Goal: Information Seeking & Learning: Learn about a topic

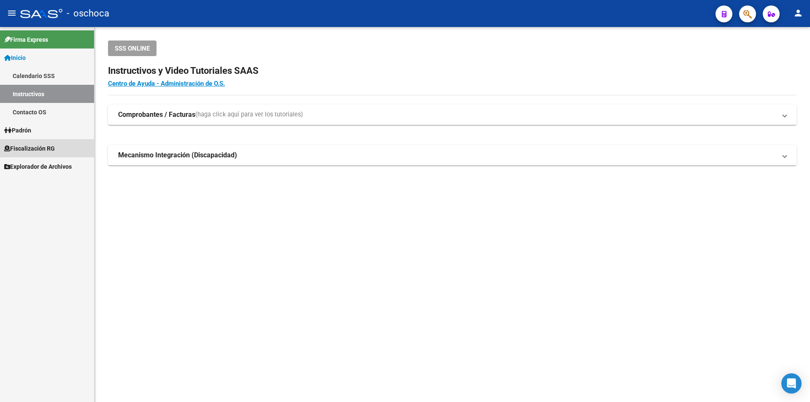
click at [29, 148] on span "Fiscalización RG" at bounding box center [29, 148] width 51 height 9
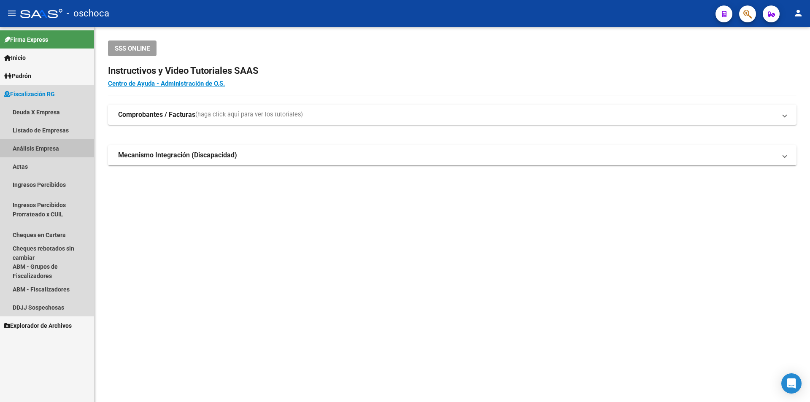
click at [35, 149] on link "Análisis Empresa" at bounding box center [47, 148] width 94 height 18
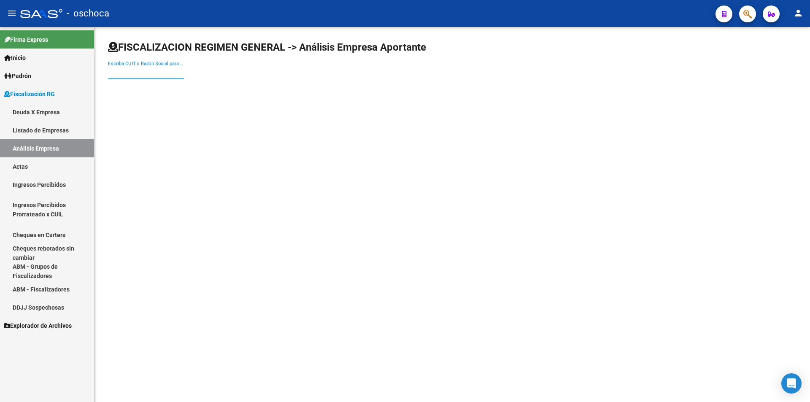
drag, startPoint x: 135, startPoint y: 72, endPoint x: 162, endPoint y: 70, distance: 26.7
click at [135, 71] on input "Escriba CUIT o Razón Social para buscar" at bounding box center [146, 73] width 76 height 8
type input "30711415382"
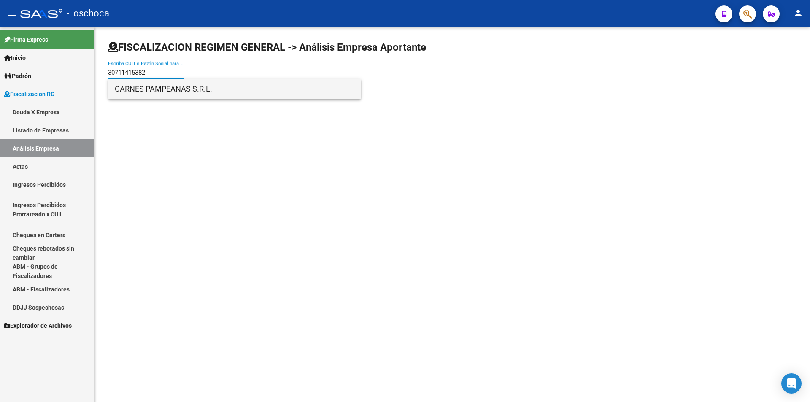
click at [156, 90] on span "CARNES PAMPEANAS S.R.L." at bounding box center [235, 89] width 240 height 20
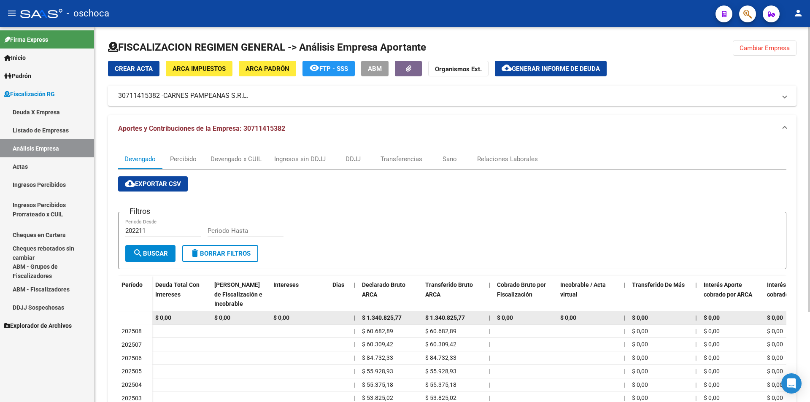
scroll to position [84, 0]
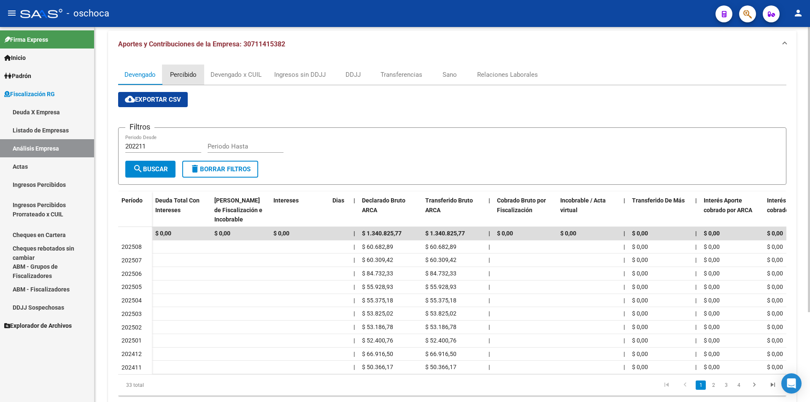
click at [179, 78] on div "Percibido" at bounding box center [183, 74] width 27 height 9
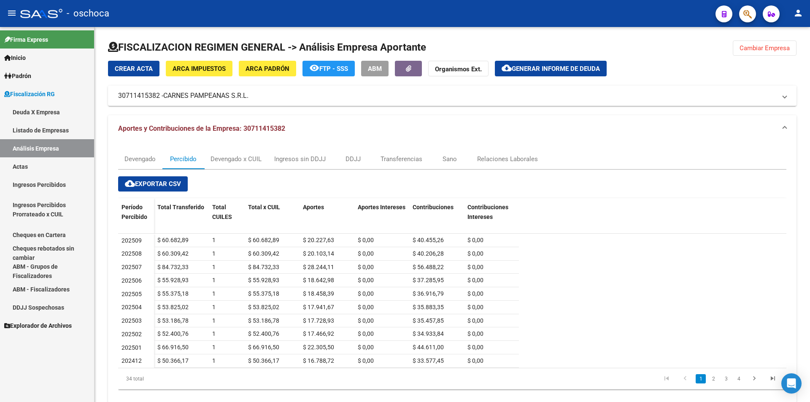
click at [52, 149] on link "Análisis Empresa" at bounding box center [47, 148] width 94 height 18
drag, startPoint x: 744, startPoint y: 48, endPoint x: 652, endPoint y: 48, distance: 92.0
click at [744, 48] on span "Cambiar Empresa" at bounding box center [764, 48] width 50 height 8
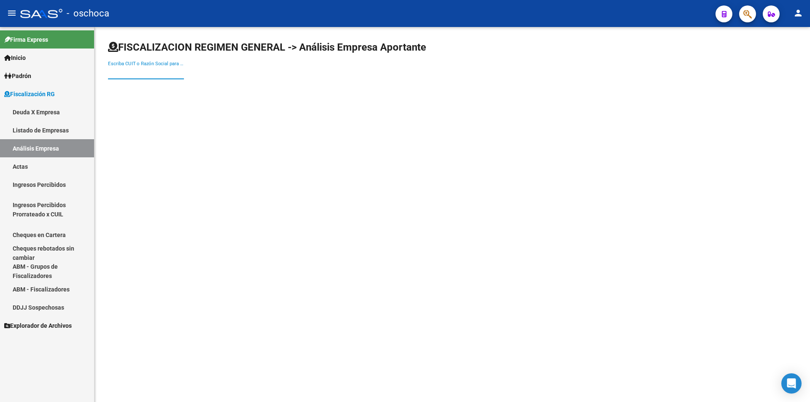
drag, startPoint x: 152, startPoint y: 73, endPoint x: 159, endPoint y: 70, distance: 7.1
click at [152, 72] on input "Escriba CUIT o Razón Social para buscar" at bounding box center [146, 73] width 76 height 8
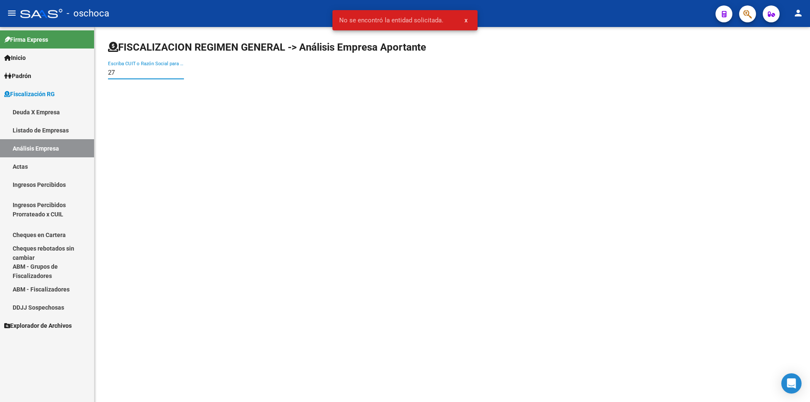
type input "2"
drag, startPoint x: 162, startPoint y: 76, endPoint x: 109, endPoint y: 74, distance: 52.8
click at [109, 74] on input "231470035629" at bounding box center [146, 73] width 76 height 8
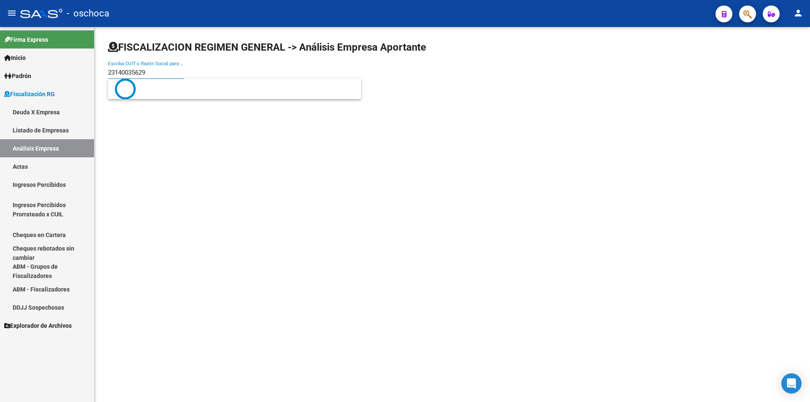
type input "23140035629"
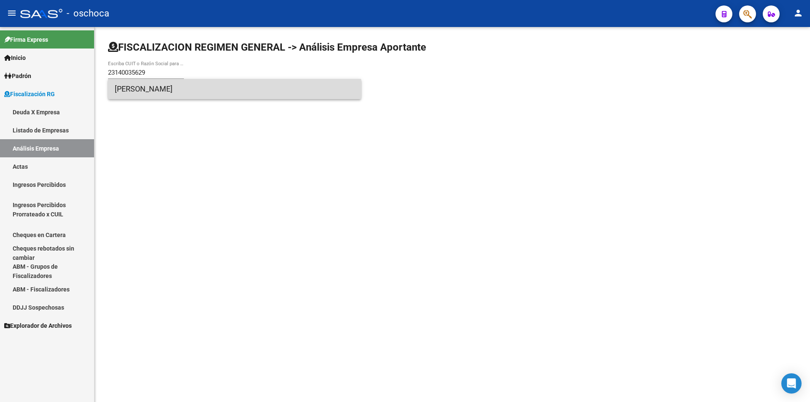
click at [119, 87] on span "[PERSON_NAME]" at bounding box center [235, 89] width 240 height 20
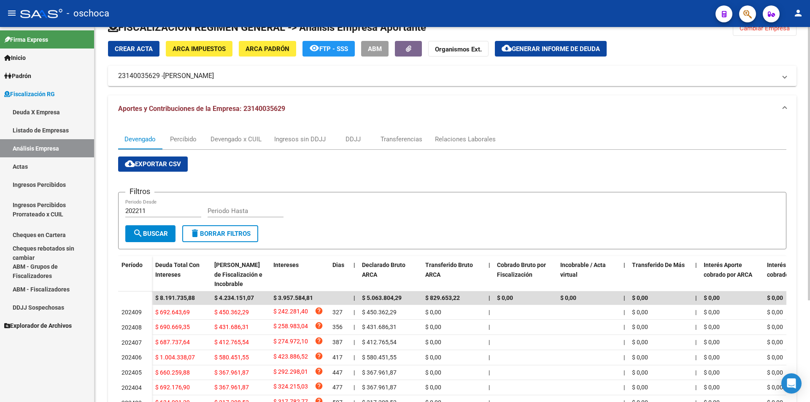
scroll to position [139, 0]
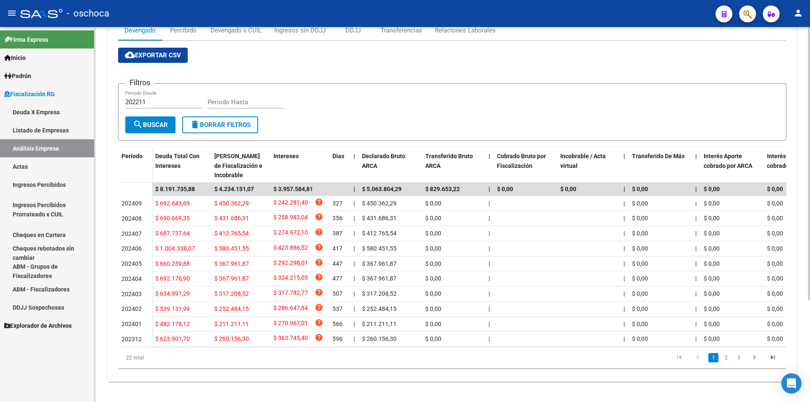
click at [753, 356] on icon "go to next page" at bounding box center [754, 358] width 11 height 10
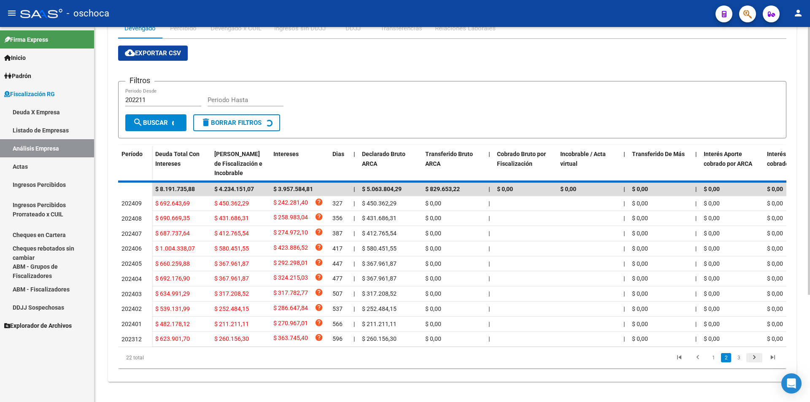
scroll to position [133, 0]
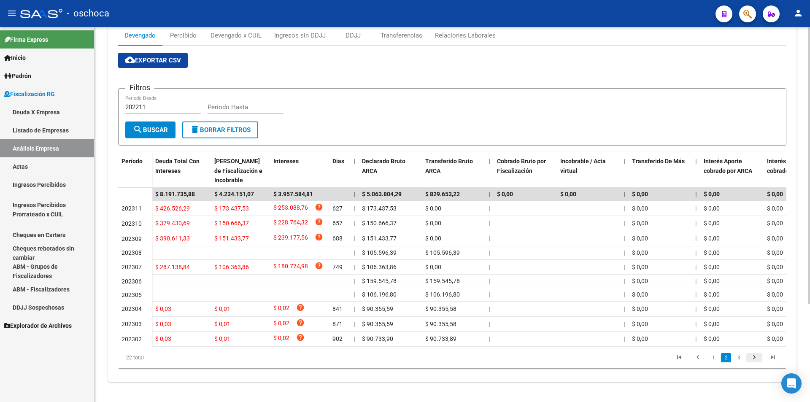
click at [756, 356] on icon "go to next page" at bounding box center [754, 358] width 11 height 10
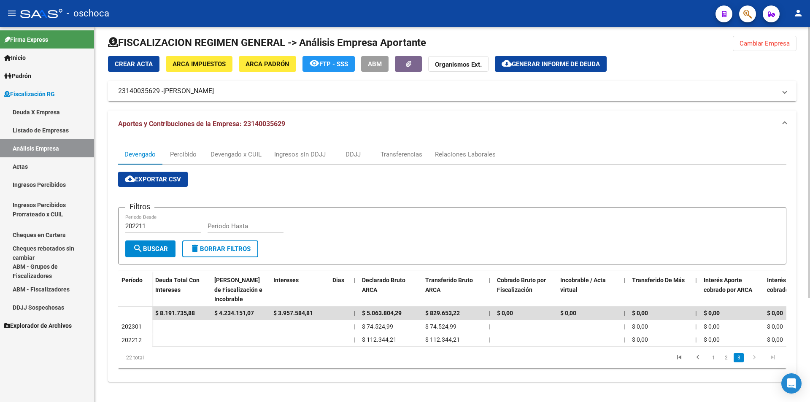
scroll to position [11, 0]
click at [747, 40] on span "Cambiar Empresa" at bounding box center [764, 44] width 50 height 8
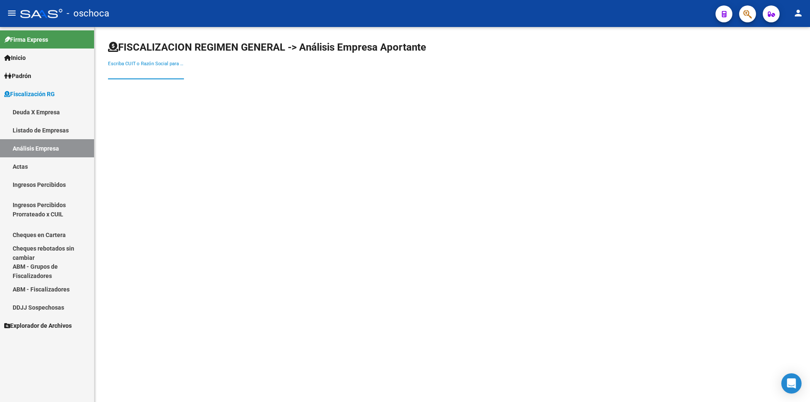
click at [130, 73] on input "Escriba CUIT o Razón Social para buscar" at bounding box center [146, 73] width 76 height 8
type input "30715973428"
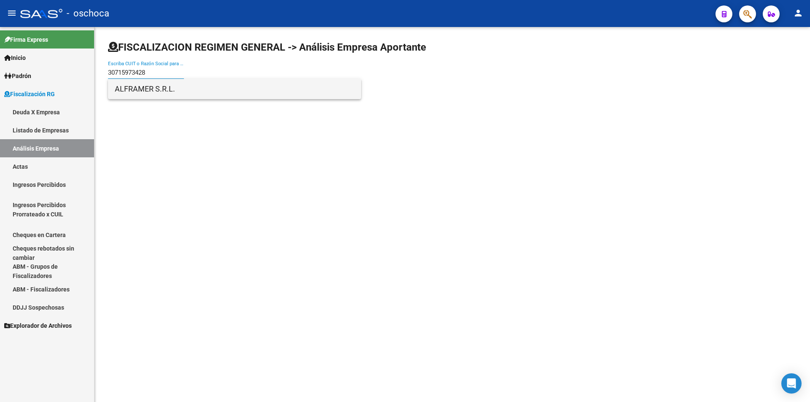
click at [156, 92] on span "ALFRAMER S.R.L." at bounding box center [235, 89] width 240 height 20
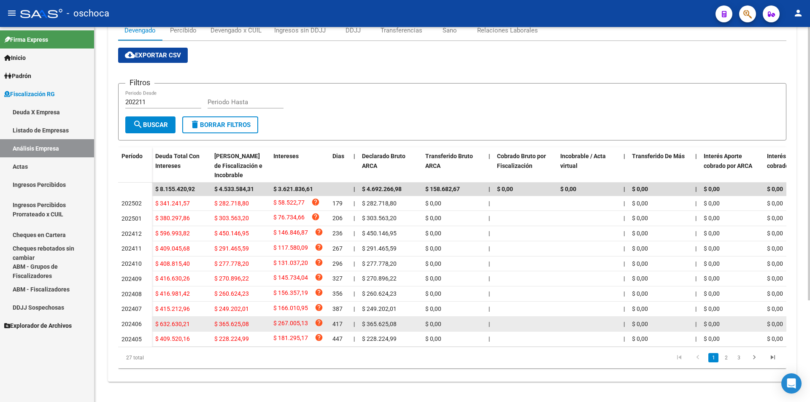
scroll to position [139, 0]
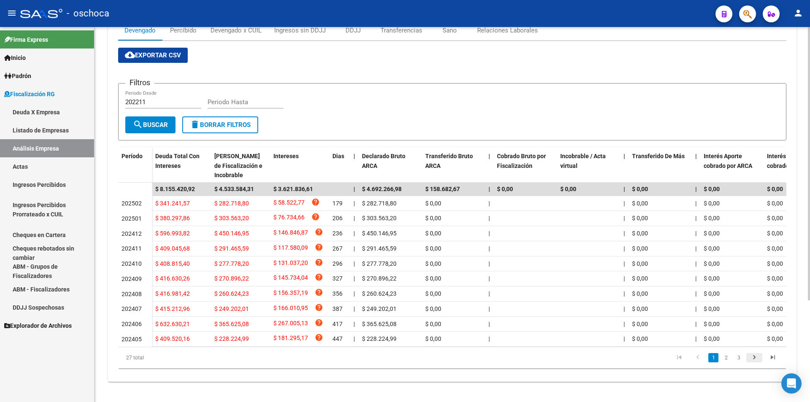
click at [753, 358] on icon "go to next page" at bounding box center [754, 358] width 11 height 10
click at [753, 359] on icon "go to next page" at bounding box center [754, 358] width 11 height 10
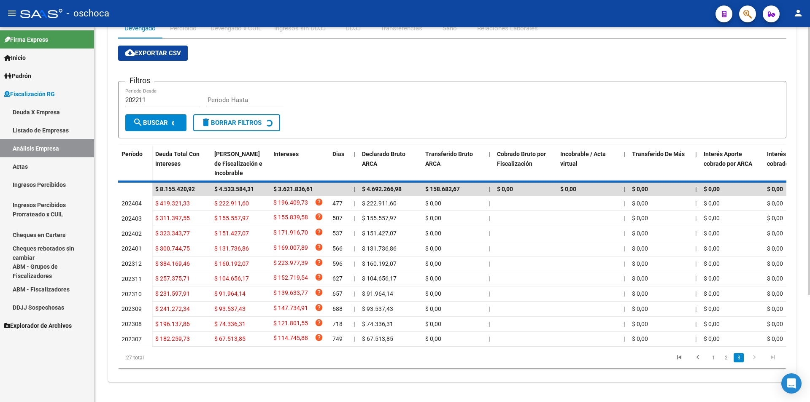
scroll to position [89, 0]
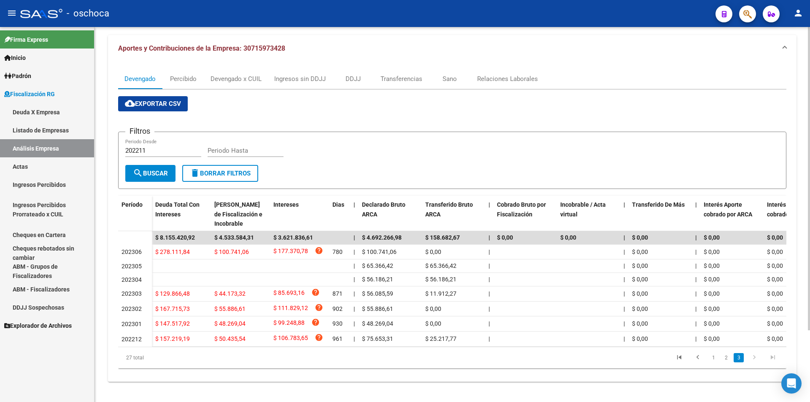
click at [753, 359] on icon "go to next page" at bounding box center [754, 358] width 11 height 10
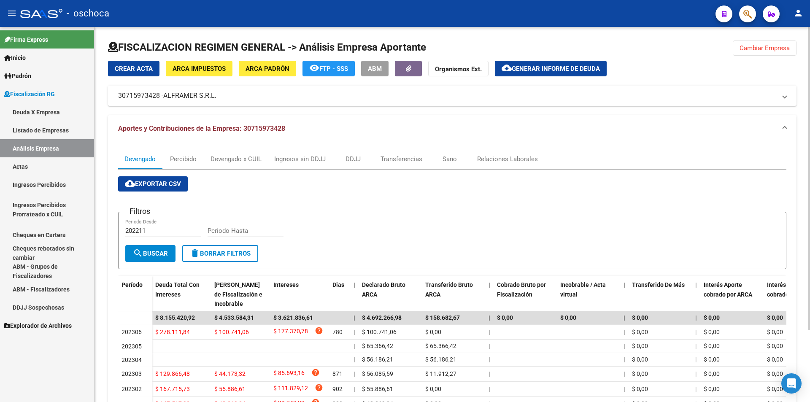
click at [783, 49] on span "Cambiar Empresa" at bounding box center [764, 48] width 50 height 8
click at [745, 51] on div at bounding box center [452, 50] width 688 height 20
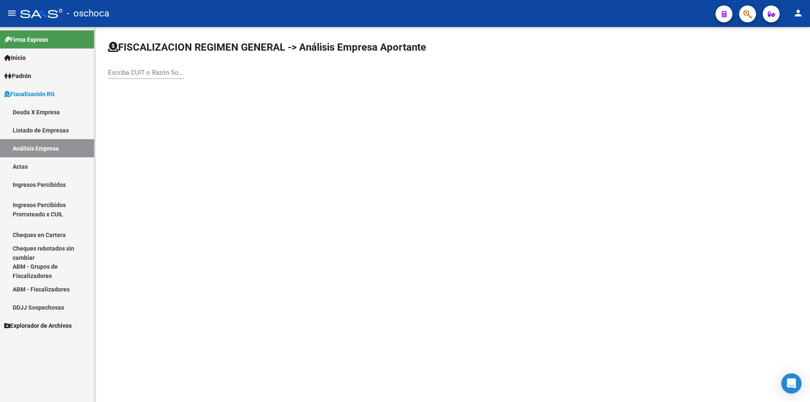
click at [136, 73] on input "Escriba CUIT o Razón Social para buscar" at bounding box center [146, 73] width 76 height 8
type input "1"
type input "30710637578"
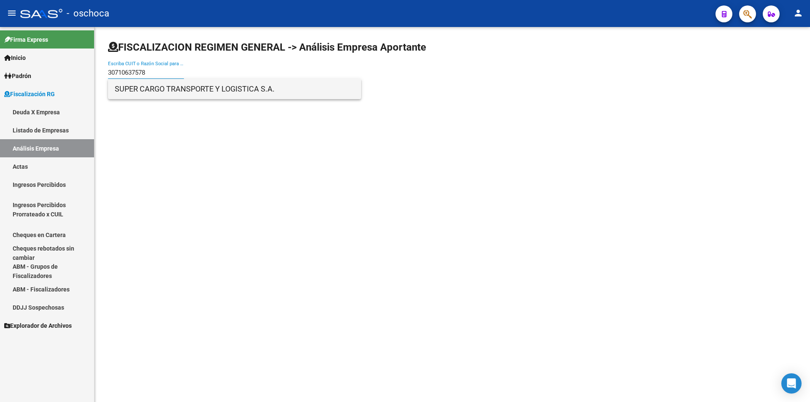
click at [186, 87] on span "SUPER CARGO TRANSPORTE Y LOGISTICA S.A." at bounding box center [235, 89] width 240 height 20
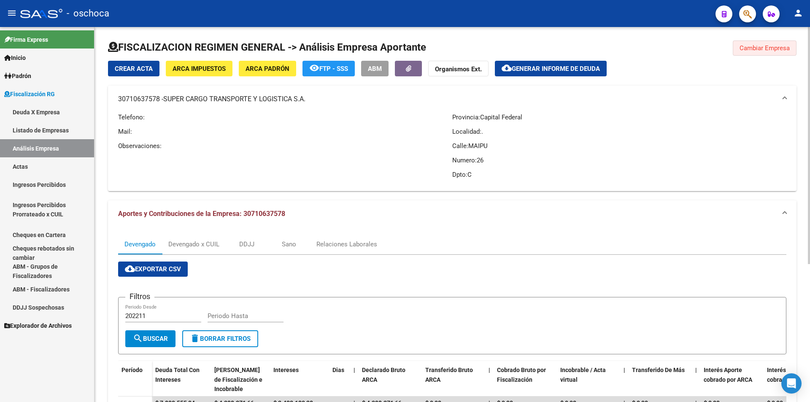
click at [747, 48] on span "Cambiar Empresa" at bounding box center [764, 48] width 50 height 8
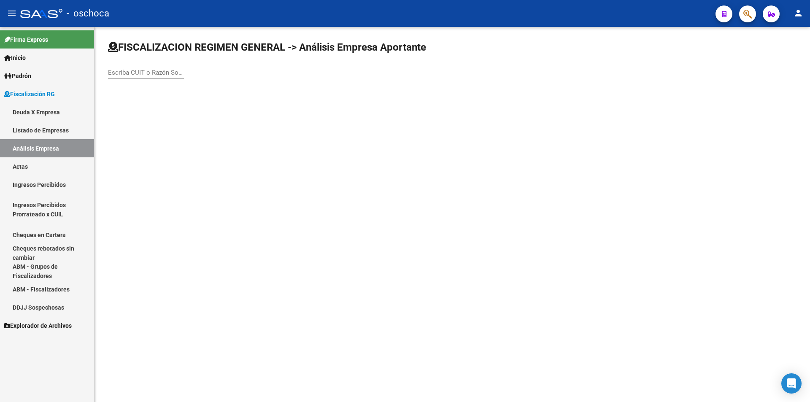
click at [147, 73] on input "Escriba CUIT o Razón Social para buscar" at bounding box center [146, 73] width 76 height 8
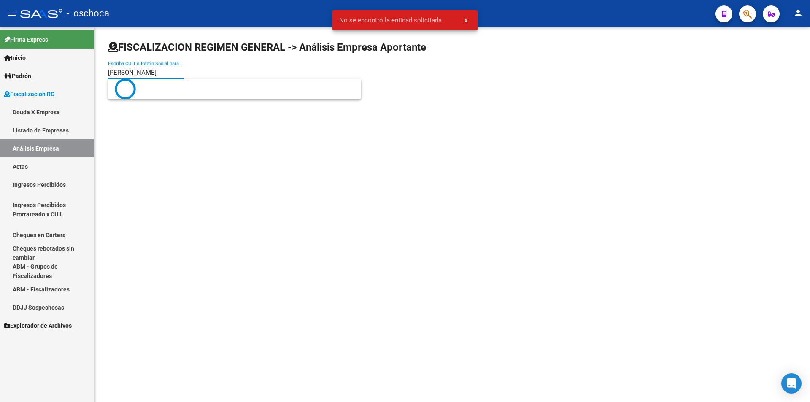
type input "[PERSON_NAME]"
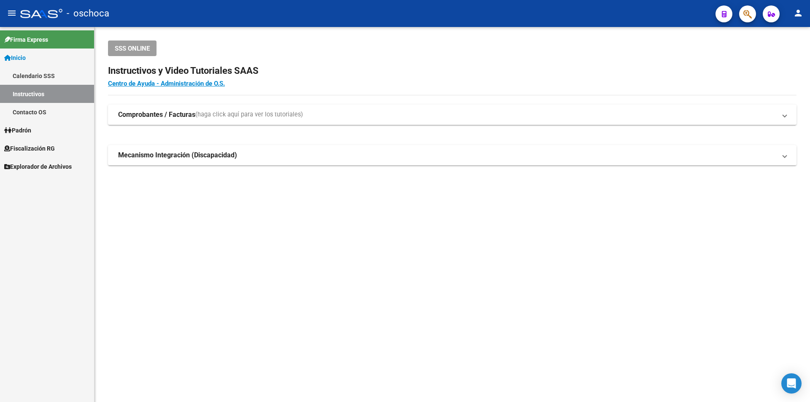
click at [32, 146] on span "Fiscalización RG" at bounding box center [29, 148] width 51 height 9
click at [44, 147] on span "Fiscalización RG" at bounding box center [29, 148] width 51 height 9
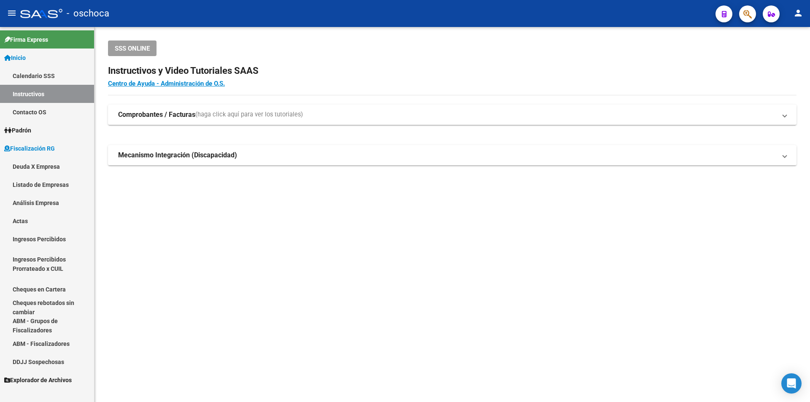
click at [38, 200] on link "Análisis Empresa" at bounding box center [47, 203] width 94 height 18
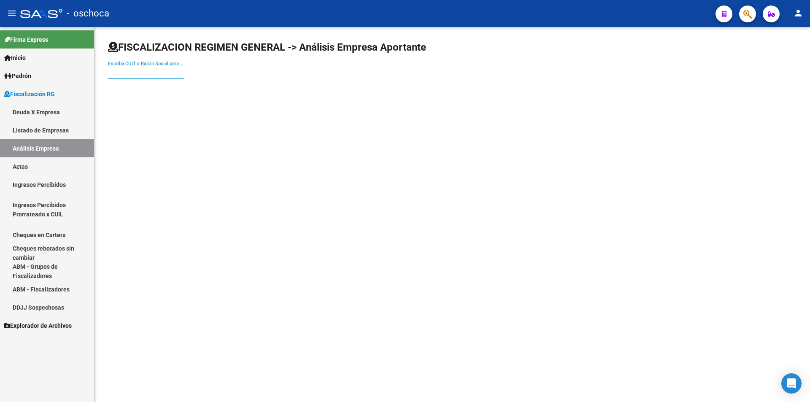
click at [125, 69] on input "Escriba CUIT o Razón Social para buscar" at bounding box center [146, 73] width 76 height 8
type input "27172006715"
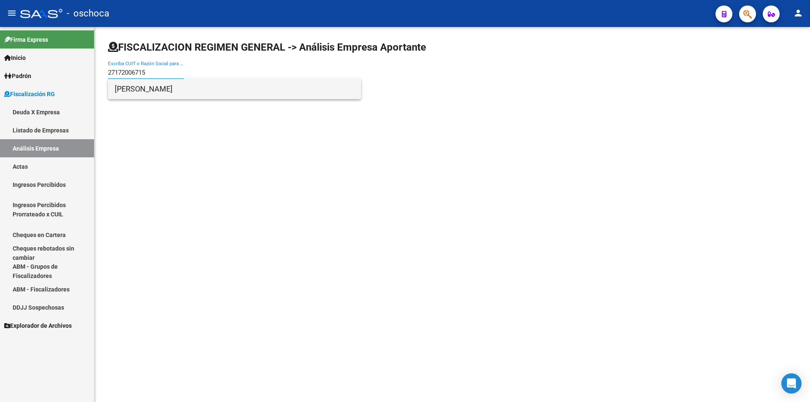
click at [140, 84] on span "[PERSON_NAME]" at bounding box center [235, 89] width 240 height 20
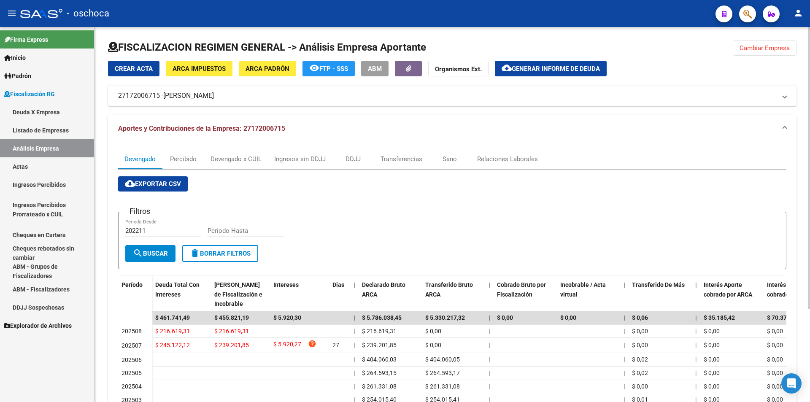
click at [766, 45] on span "Cambiar Empresa" at bounding box center [764, 48] width 50 height 8
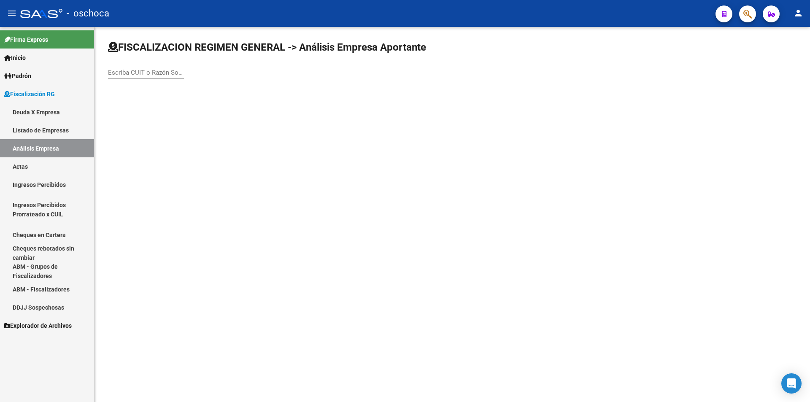
click at [136, 70] on input "Escriba CUIT o Razón Social para buscar" at bounding box center [146, 73] width 76 height 8
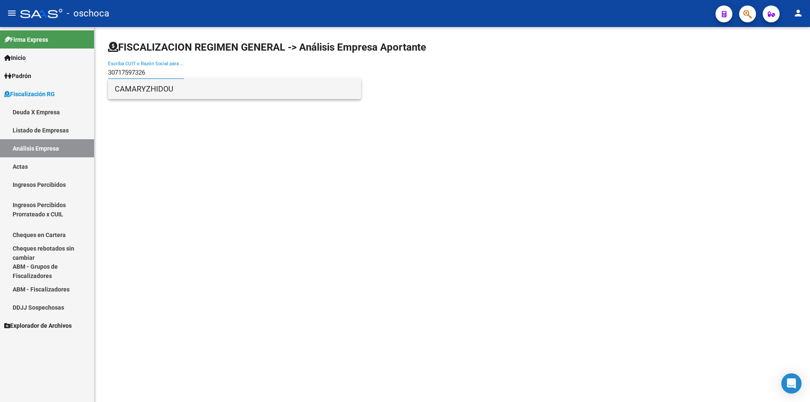
type input "30717597326"
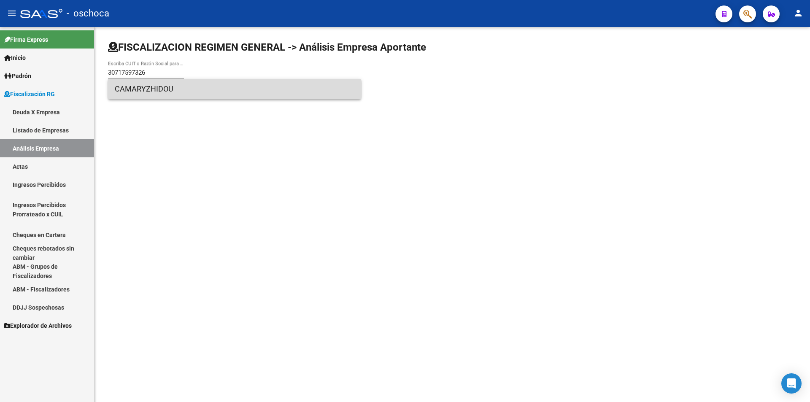
click at [150, 92] on span "CAMARYZHIDOU" at bounding box center [235, 89] width 240 height 20
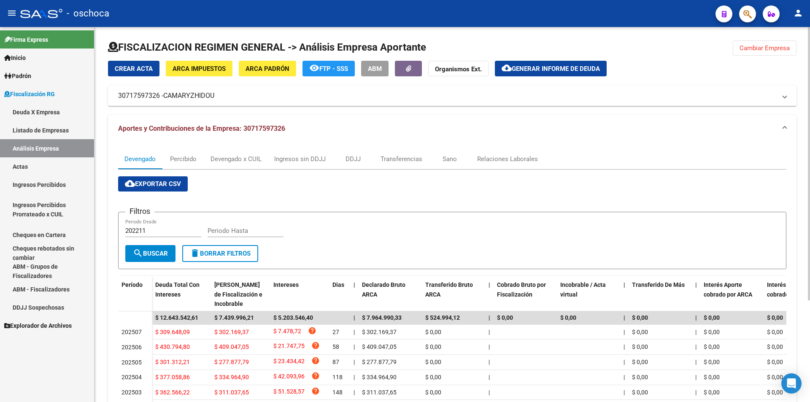
click at [330, 231] on div "Filtros 202211 Periodo Desde Periodo Hasta" at bounding box center [452, 232] width 654 height 26
click at [767, 47] on span "Cambiar Empresa" at bounding box center [764, 48] width 50 height 8
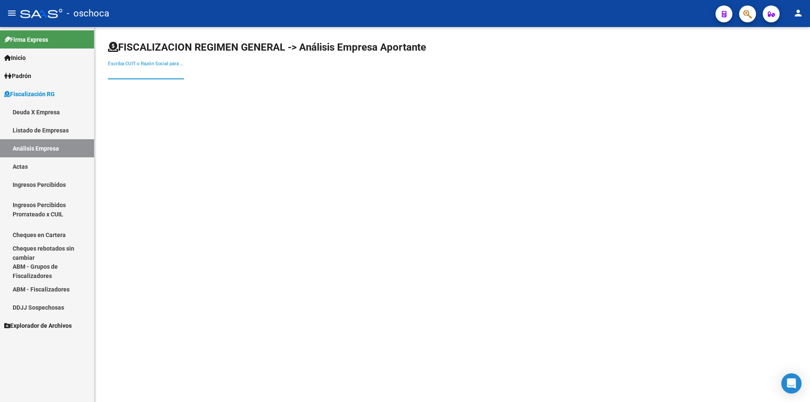
drag, startPoint x: 151, startPoint y: 72, endPoint x: 159, endPoint y: 72, distance: 7.2
click at [153, 72] on input "Escriba CUIT o Razón Social para buscar" at bounding box center [146, 73] width 76 height 8
type input "20180549316"
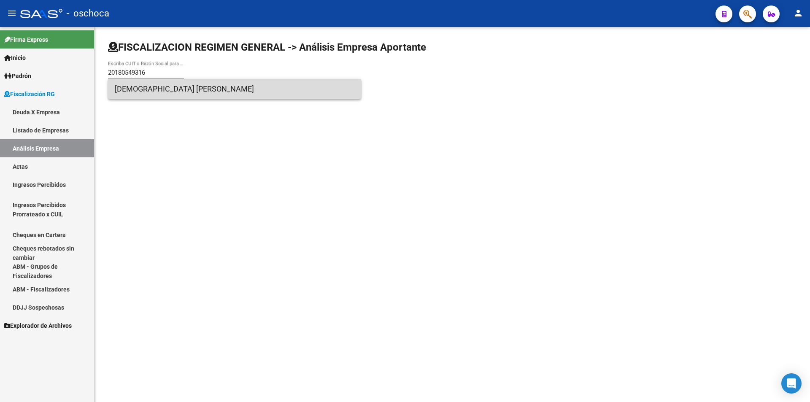
click at [155, 90] on span "[DEMOGRAPHIC_DATA] [PERSON_NAME]" at bounding box center [235, 89] width 240 height 20
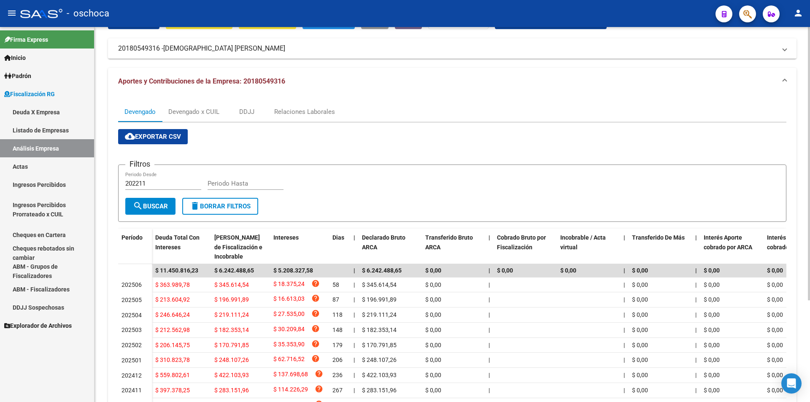
scroll to position [42, 0]
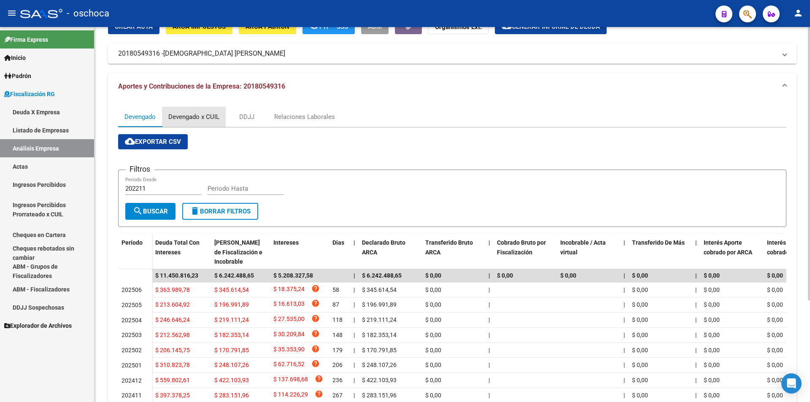
click at [194, 118] on div "Devengado x CUIL" at bounding box center [193, 116] width 51 height 9
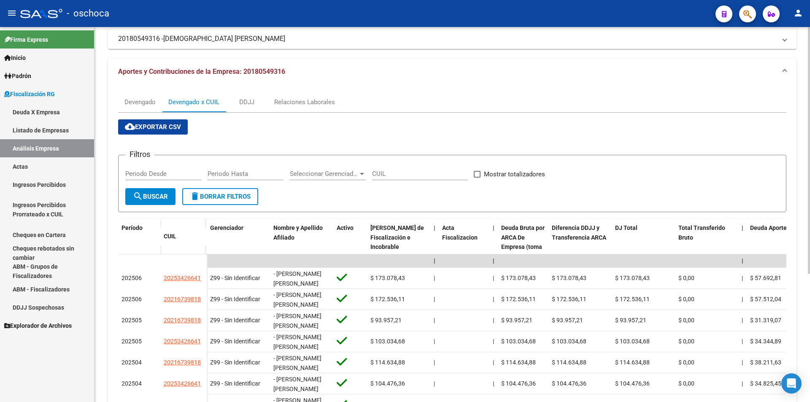
scroll to position [0, 0]
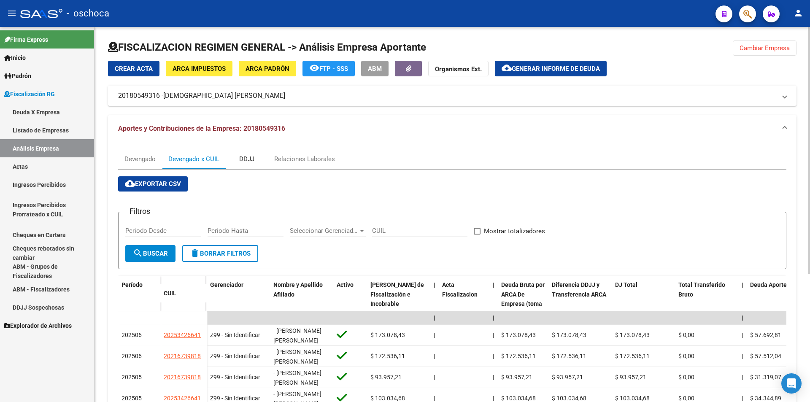
click at [249, 158] on div "DDJJ" at bounding box center [246, 158] width 15 height 9
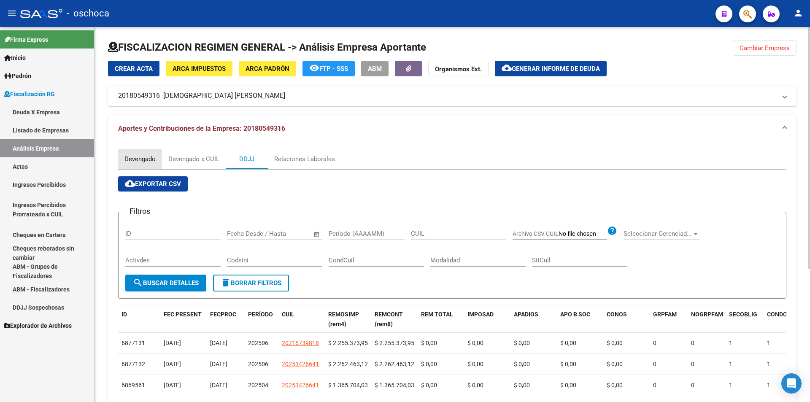
click at [148, 159] on div "Devengado" at bounding box center [139, 158] width 31 height 9
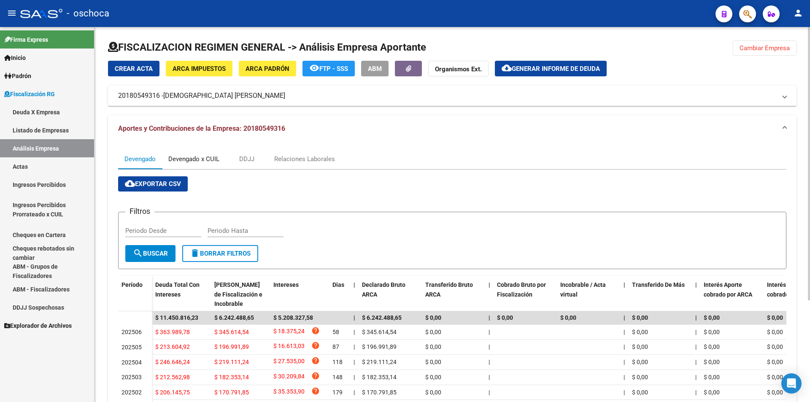
click at [206, 158] on div "Devengado x CUIL" at bounding box center [193, 158] width 51 height 9
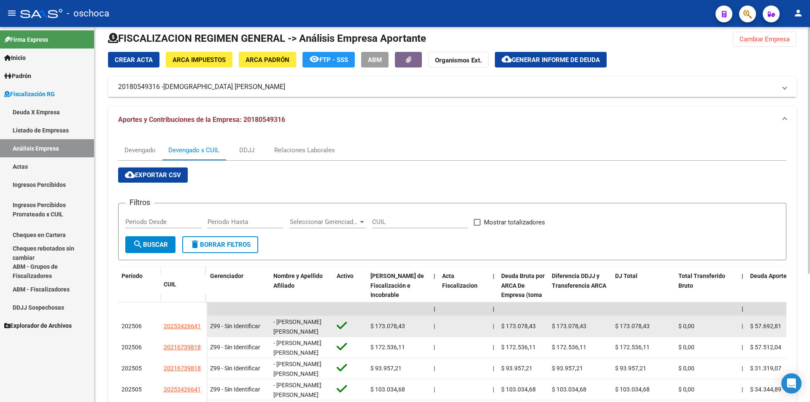
scroll to position [84, 0]
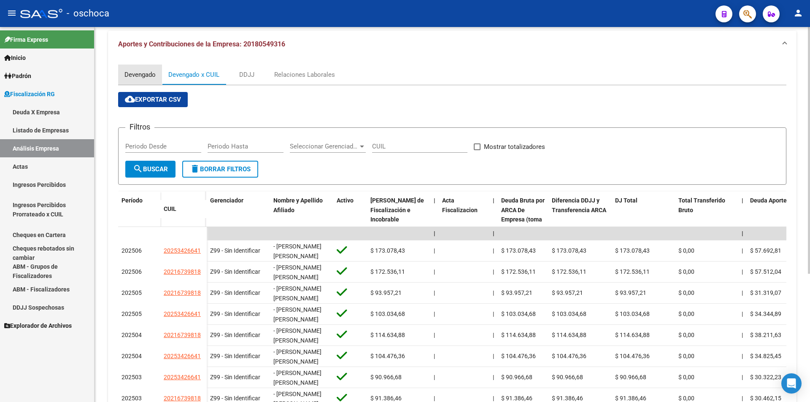
click at [147, 74] on div "Devengado" at bounding box center [139, 74] width 31 height 9
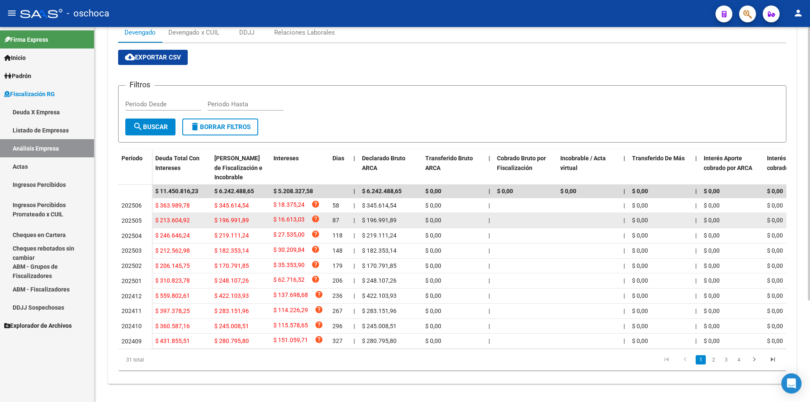
scroll to position [0, 0]
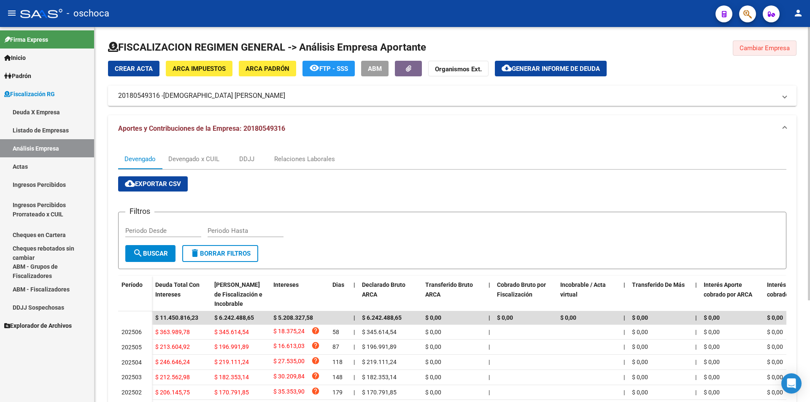
click at [747, 51] on button "Cambiar Empresa" at bounding box center [765, 47] width 64 height 15
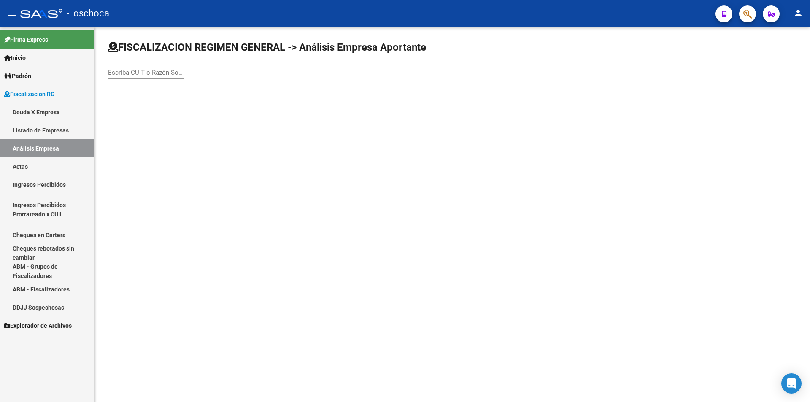
drag, startPoint x: 146, startPoint y: 75, endPoint x: 167, endPoint y: 73, distance: 21.5
click at [148, 74] on input "Escriba CUIT o Razón Social para buscar" at bounding box center [146, 73] width 76 height 8
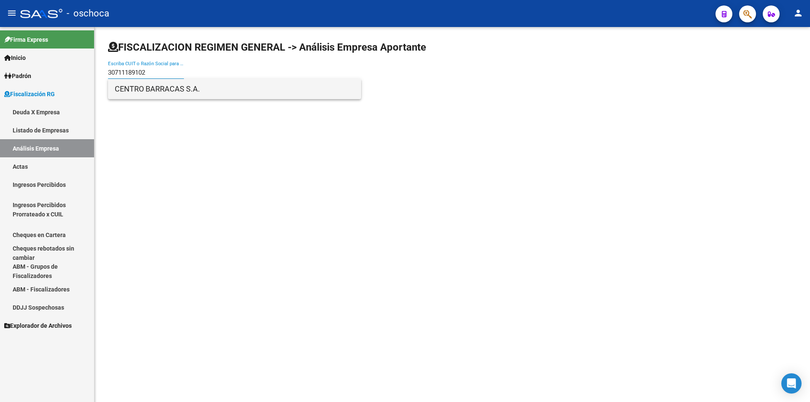
type input "30711189102"
click at [156, 89] on span "CENTRO BARRACAS S.A." at bounding box center [235, 89] width 240 height 20
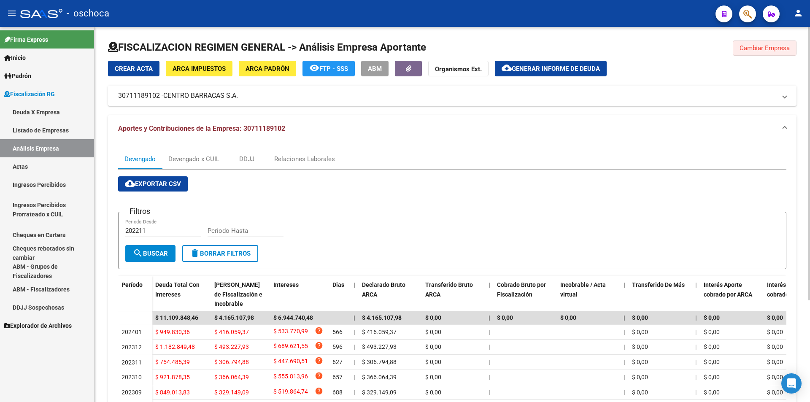
click at [738, 47] on button "Cambiar Empresa" at bounding box center [765, 47] width 64 height 15
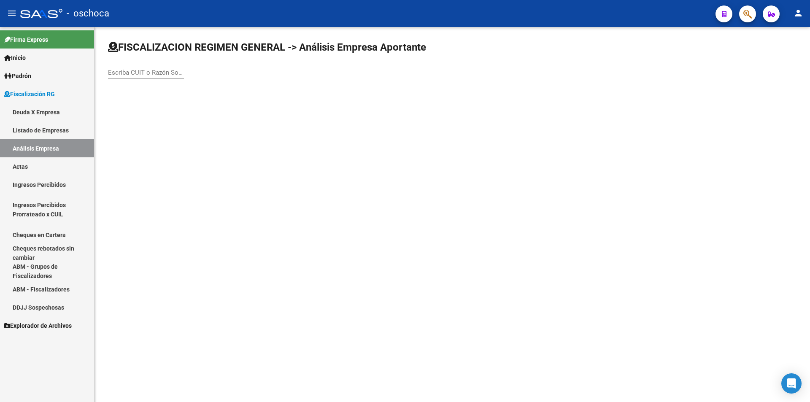
click at [127, 74] on input "Escriba CUIT o Razón Social para buscar" at bounding box center [146, 73] width 76 height 8
type input "30686145316"
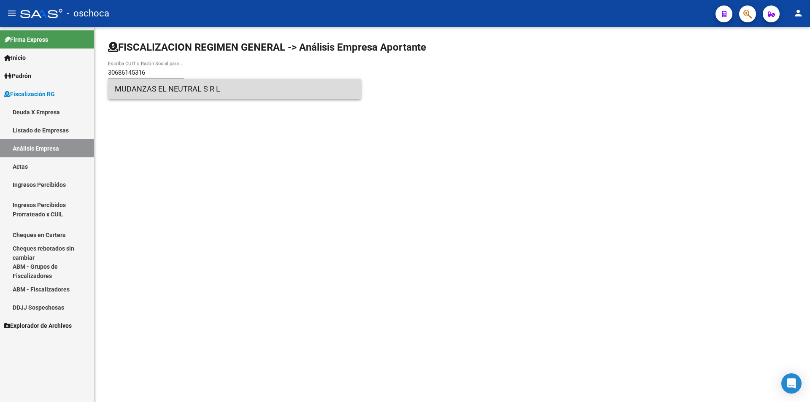
click at [152, 87] on span "MUDANZAS EL NEUTRAL S R L" at bounding box center [235, 89] width 240 height 20
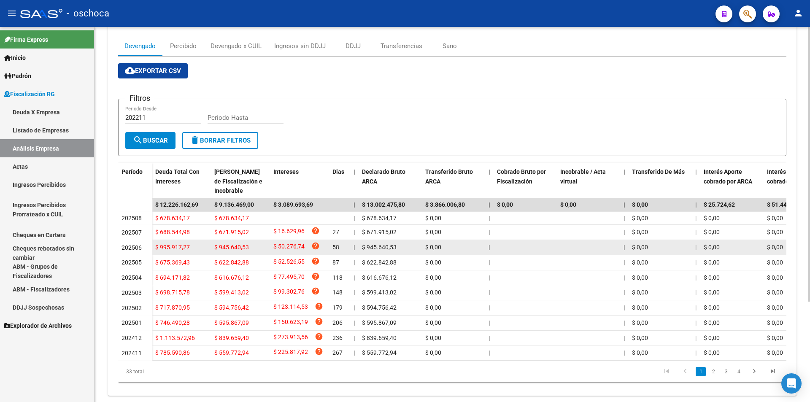
scroll to position [137, 0]
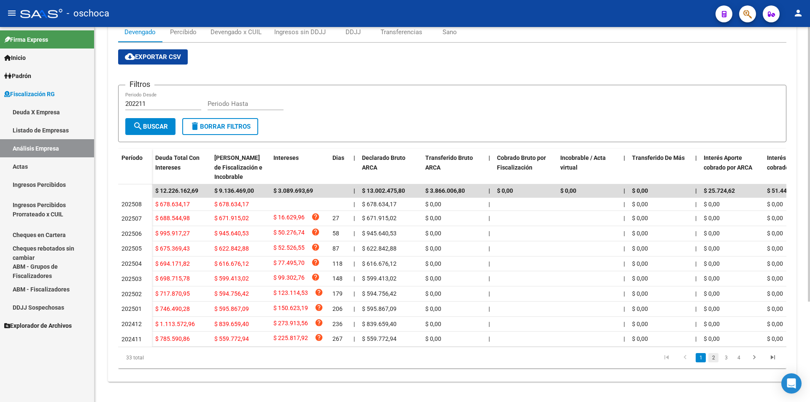
click at [715, 358] on link "2" at bounding box center [713, 357] width 10 height 9
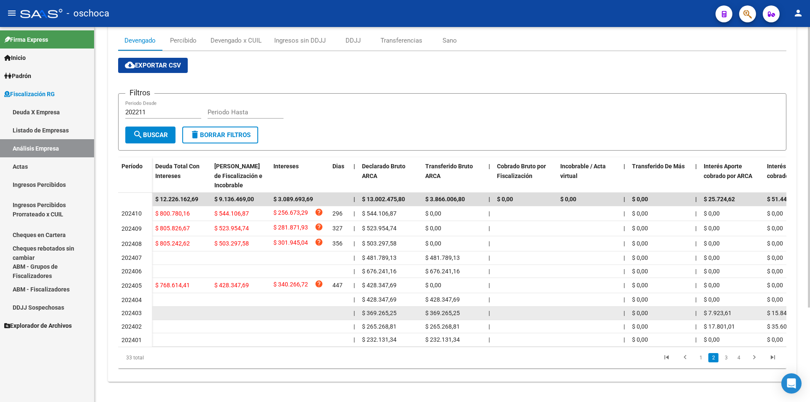
scroll to position [127, 0]
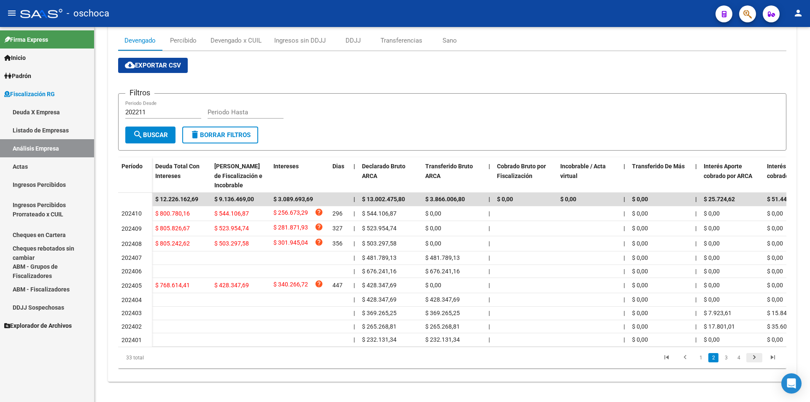
click at [753, 354] on icon "go to next page" at bounding box center [754, 358] width 11 height 10
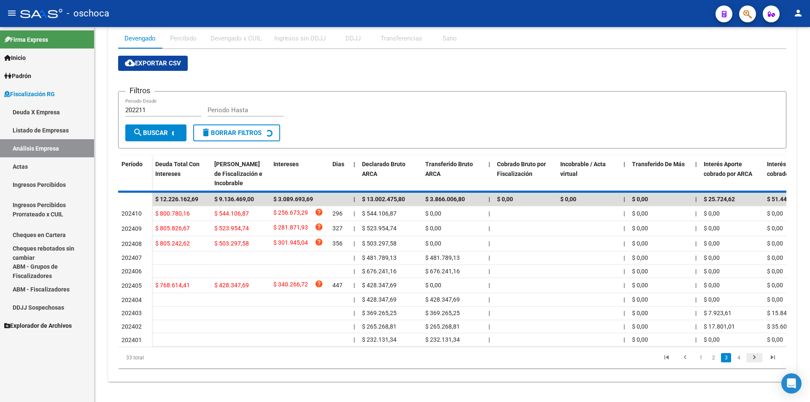
scroll to position [122, 0]
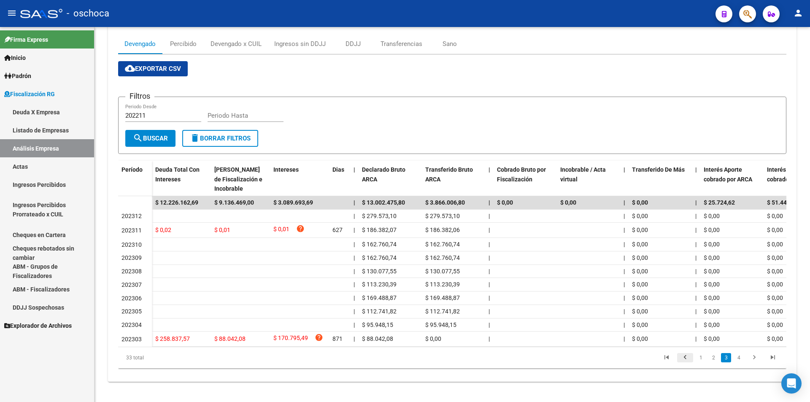
click at [689, 360] on icon "go to previous page" at bounding box center [685, 358] width 11 height 10
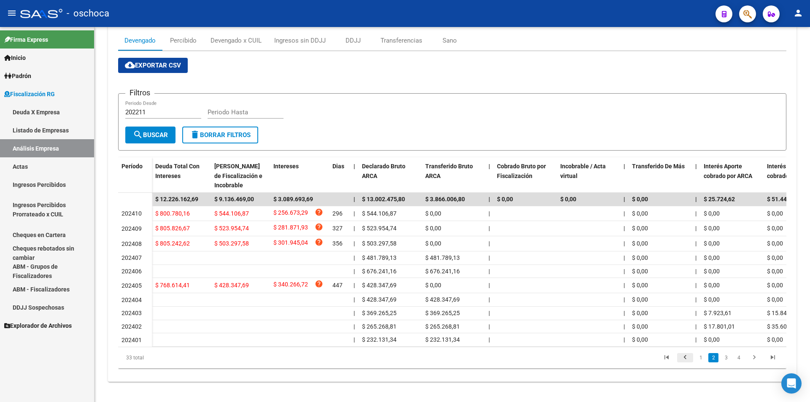
click at [689, 360] on icon "go to previous page" at bounding box center [685, 358] width 11 height 10
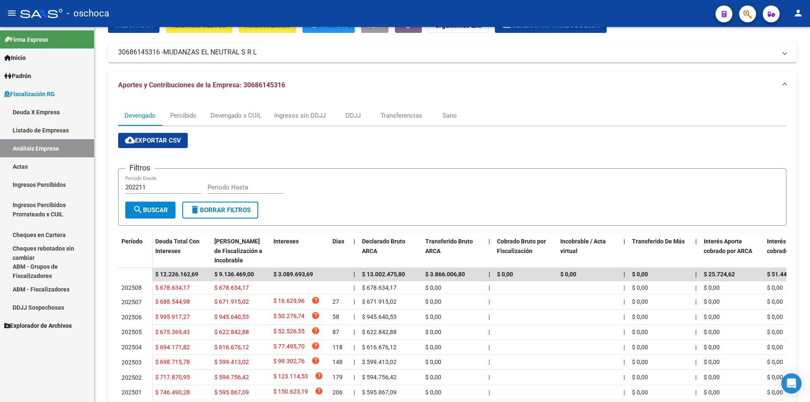
scroll to position [0, 0]
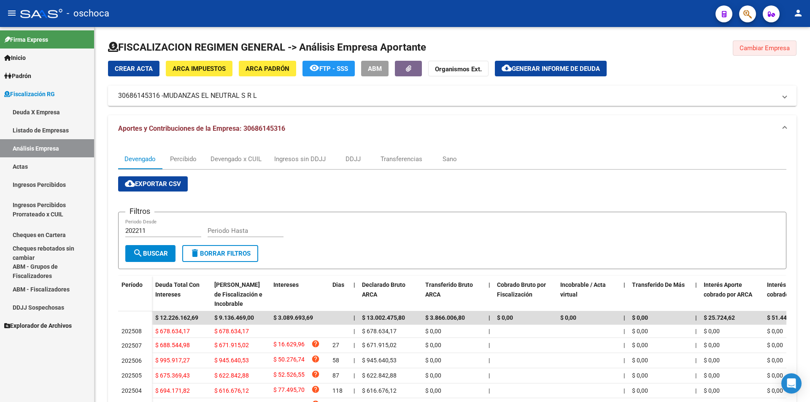
click at [747, 50] on span "Cambiar Empresa" at bounding box center [764, 48] width 50 height 8
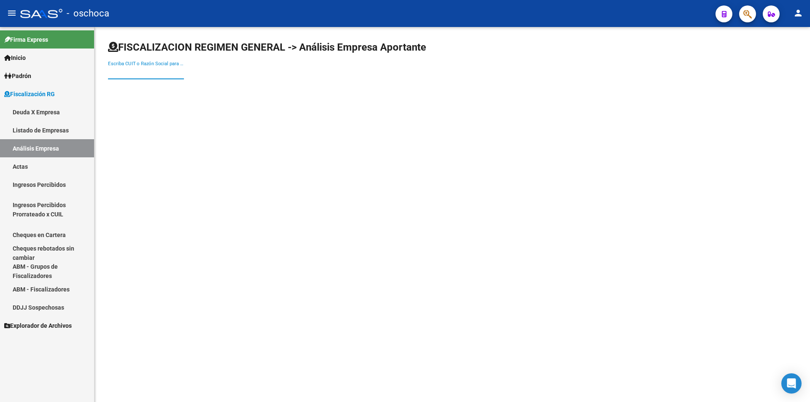
drag, startPoint x: 118, startPoint y: 71, endPoint x: 145, endPoint y: 68, distance: 26.7
click at [119, 68] on div "Escriba CUIT o Razón Social para buscar" at bounding box center [146, 70] width 76 height 18
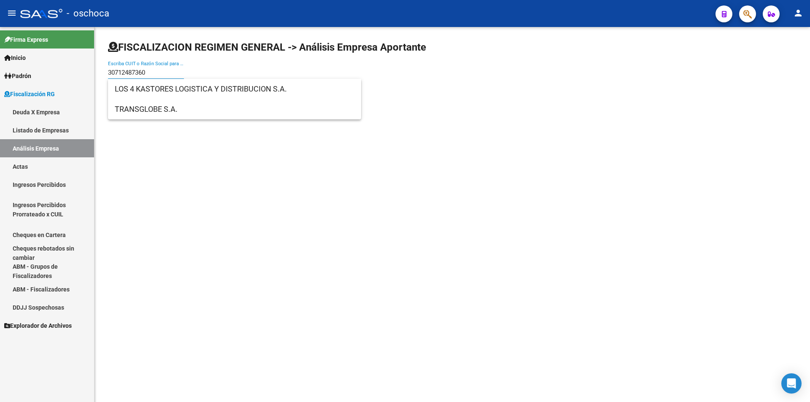
type input "30712487360"
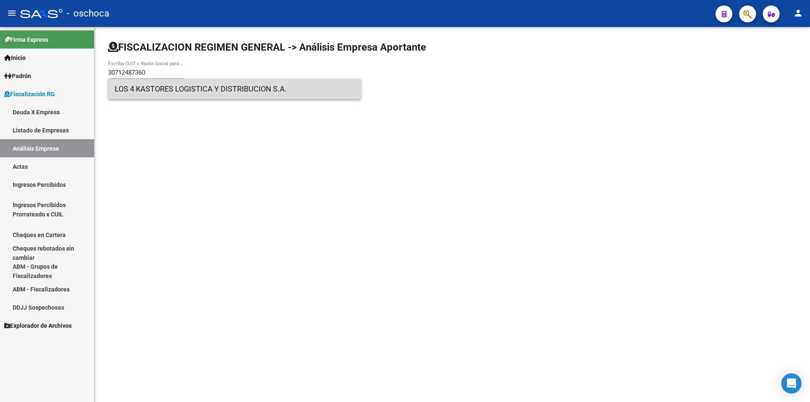
click at [154, 88] on span "LOS 4 KASTORES LOGISTICA Y DISTRIBUCION S.A." at bounding box center [235, 89] width 240 height 20
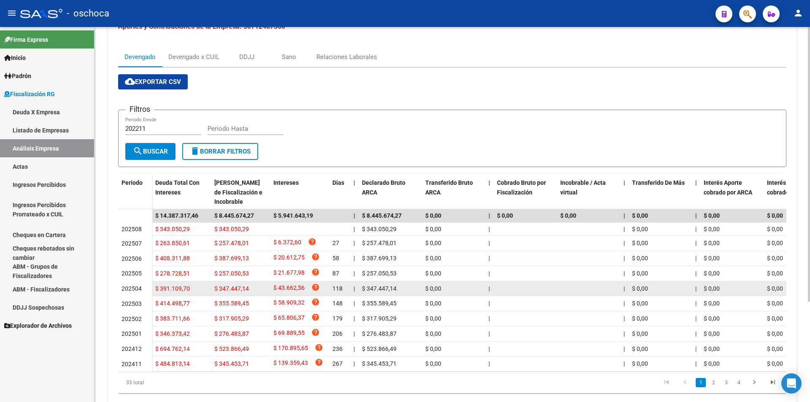
scroll to position [137, 0]
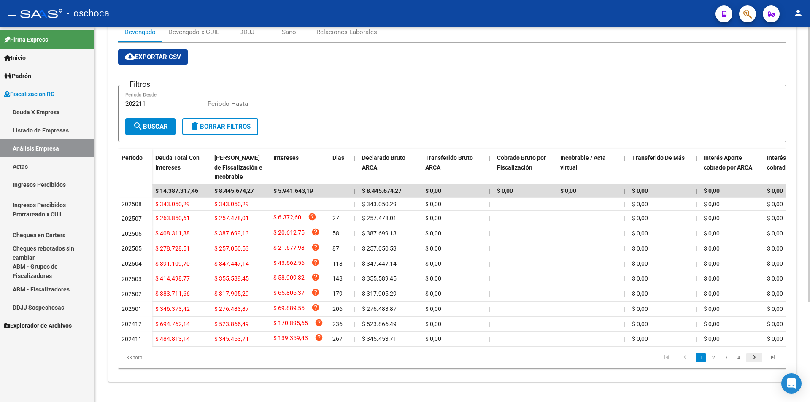
click at [757, 359] on icon "go to next page" at bounding box center [754, 358] width 11 height 10
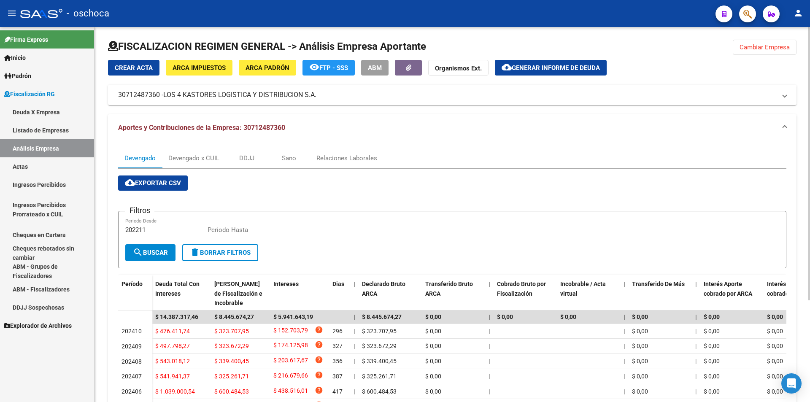
scroll to position [0, 0]
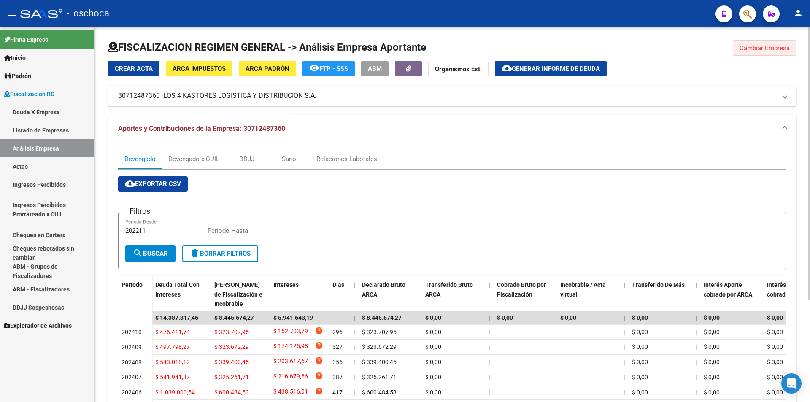
click at [734, 52] on button "Cambiar Empresa" at bounding box center [765, 47] width 64 height 15
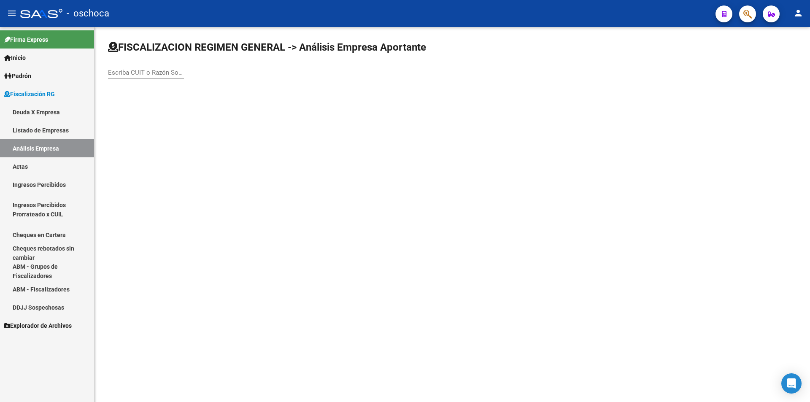
click at [151, 66] on div "Escriba CUIT o Razón Social para buscar" at bounding box center [146, 70] width 76 height 18
type input "30714652954"
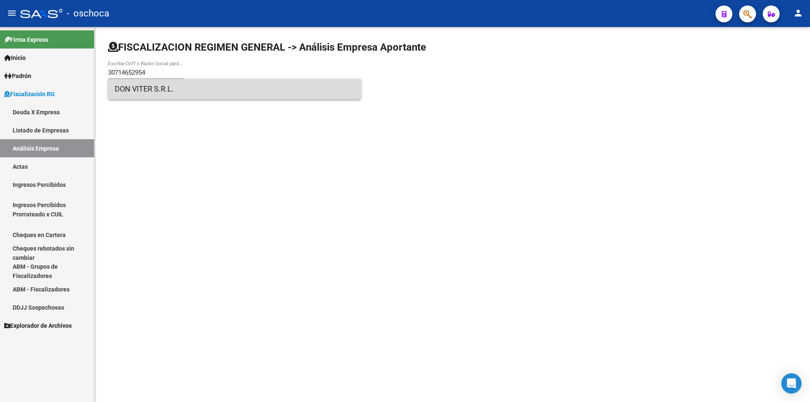
click at [152, 86] on span "DON VITER S.R.L." at bounding box center [235, 89] width 240 height 20
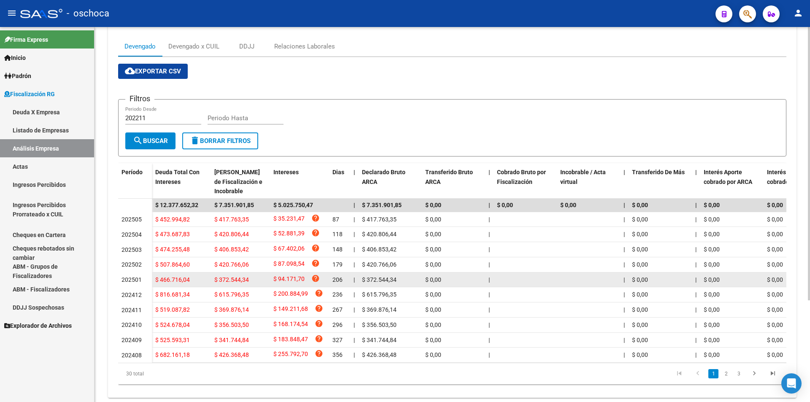
scroll to position [127, 0]
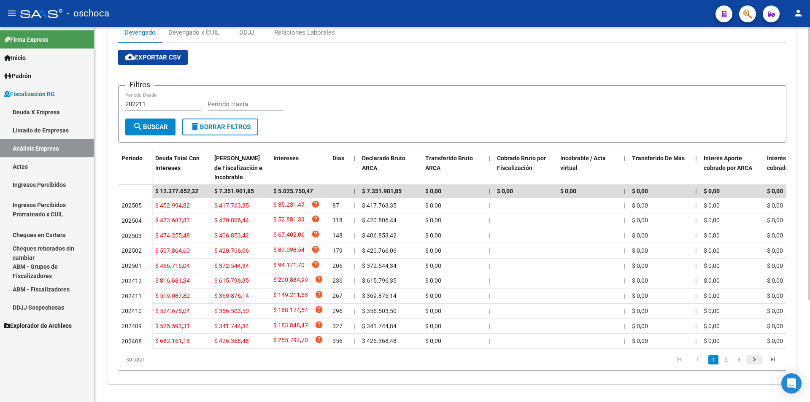
click at [750, 366] on icon "go to next page" at bounding box center [754, 361] width 11 height 10
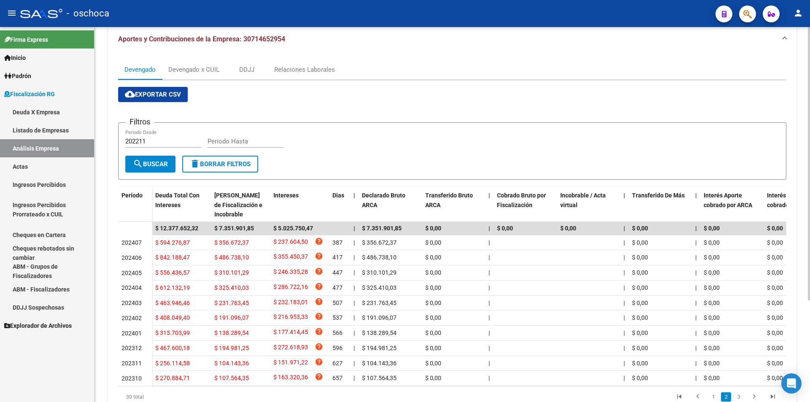
scroll to position [0, 0]
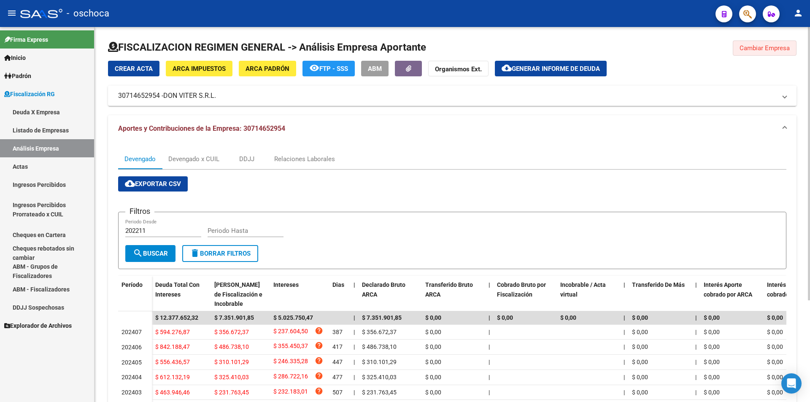
click at [745, 49] on span "Cambiar Empresa" at bounding box center [764, 48] width 50 height 8
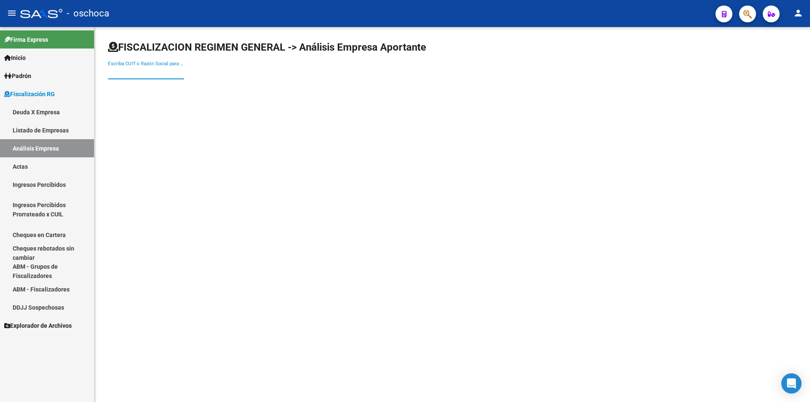
click at [146, 73] on input "Escriba CUIT o Razón Social para buscar" at bounding box center [146, 73] width 76 height 8
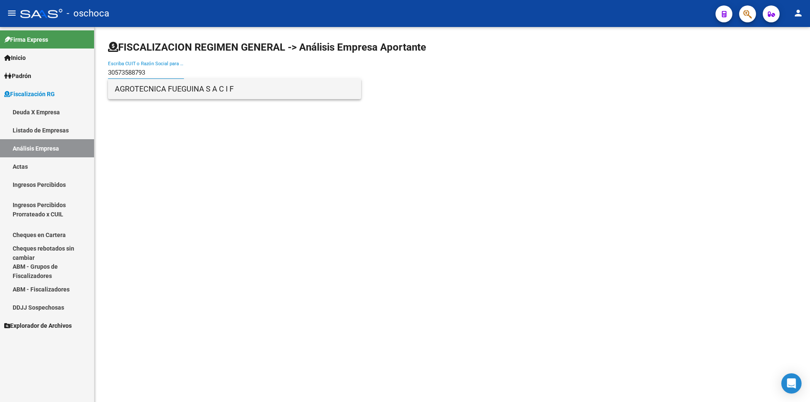
type input "30573588793"
click at [200, 88] on span "AGROTECNICA FUEGUINA S A C I F" at bounding box center [235, 89] width 240 height 20
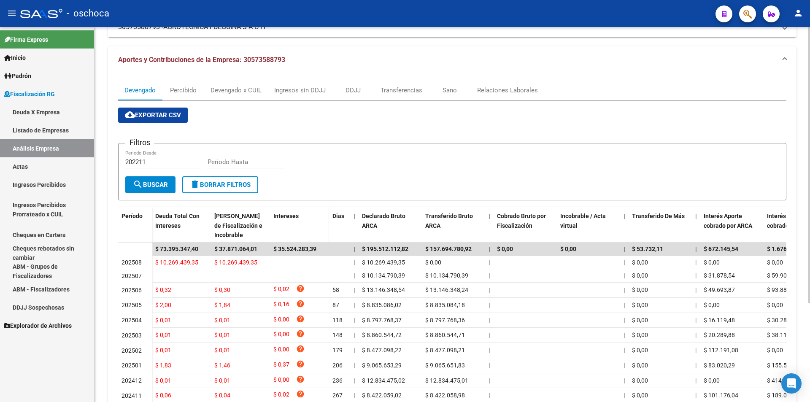
scroll to position [127, 0]
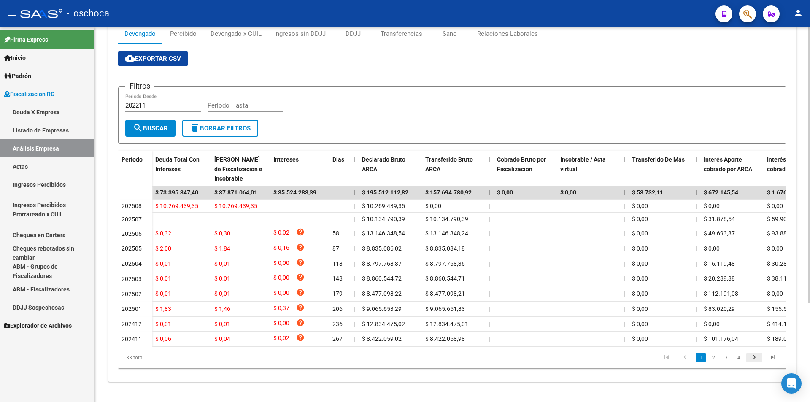
click at [754, 364] on icon "go to next page" at bounding box center [754, 358] width 11 height 10
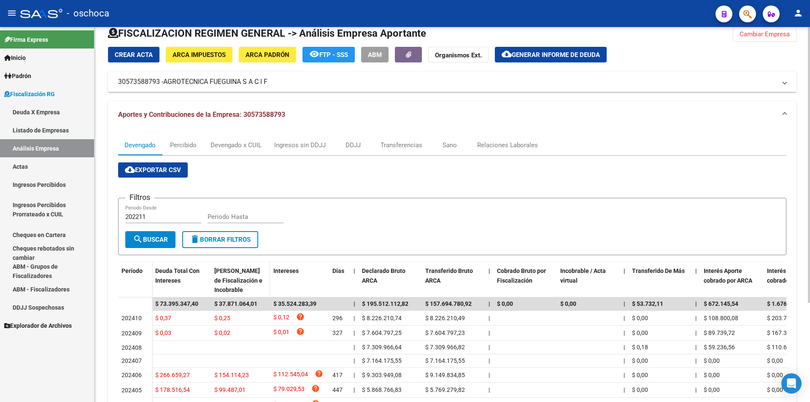
scroll to position [0, 0]
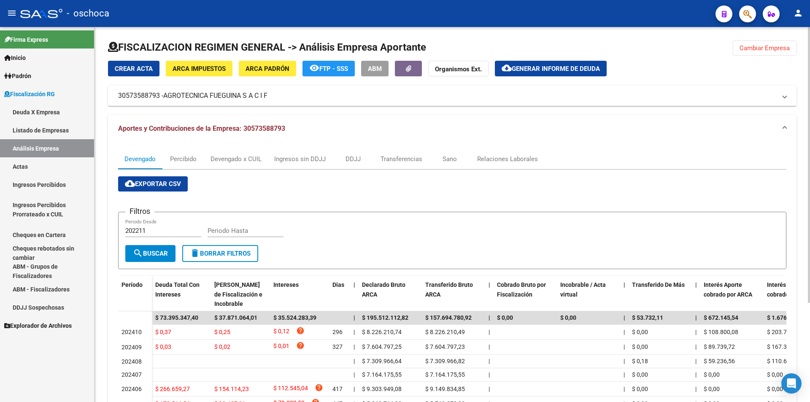
click at [748, 49] on span "Cambiar Empresa" at bounding box center [764, 48] width 50 height 8
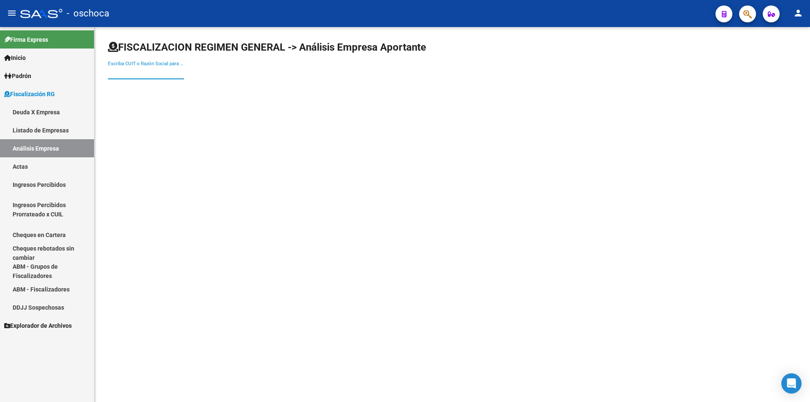
click at [113, 74] on input "Escriba CUIT o Razón Social para buscar" at bounding box center [146, 73] width 76 height 8
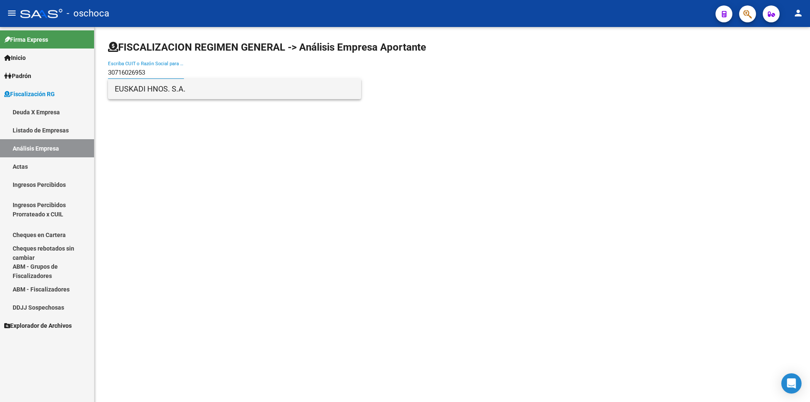
type input "30716026953"
click at [138, 88] on span "EUSKADI HNOS. S.A." at bounding box center [235, 89] width 240 height 20
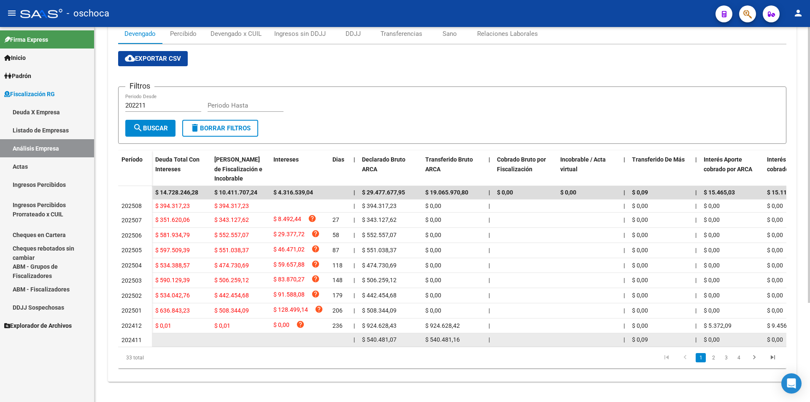
scroll to position [135, 0]
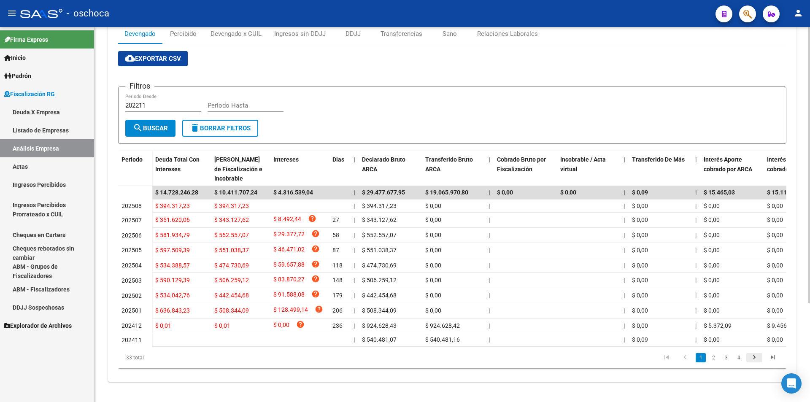
click at [750, 357] on icon "go to next page" at bounding box center [754, 358] width 11 height 10
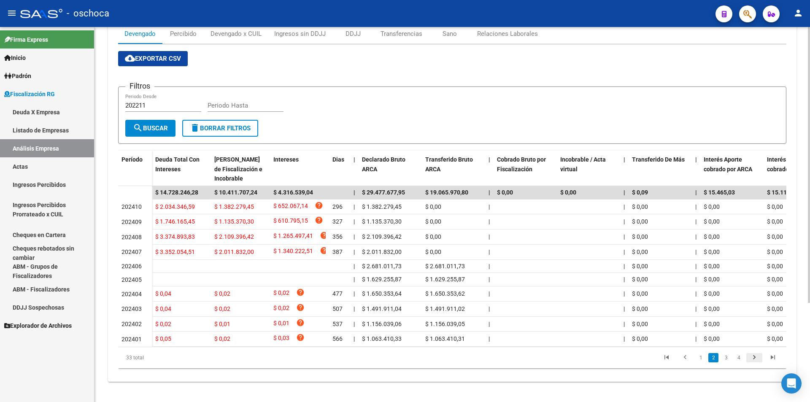
click at [753, 355] on icon "go to next page" at bounding box center [754, 358] width 11 height 10
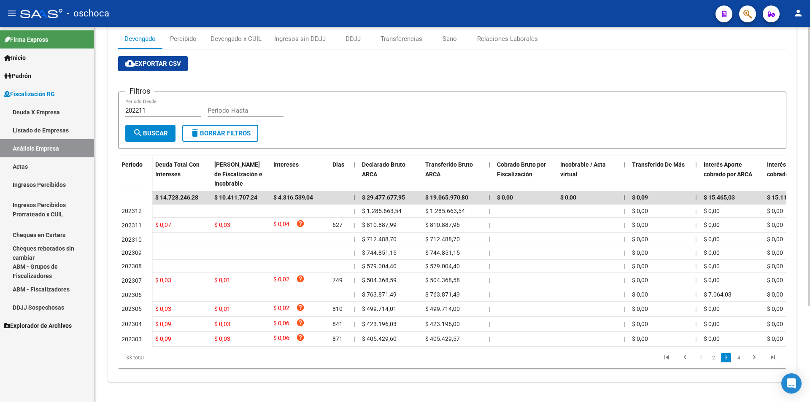
scroll to position [129, 0]
click at [755, 356] on icon "go to next page" at bounding box center [754, 358] width 11 height 10
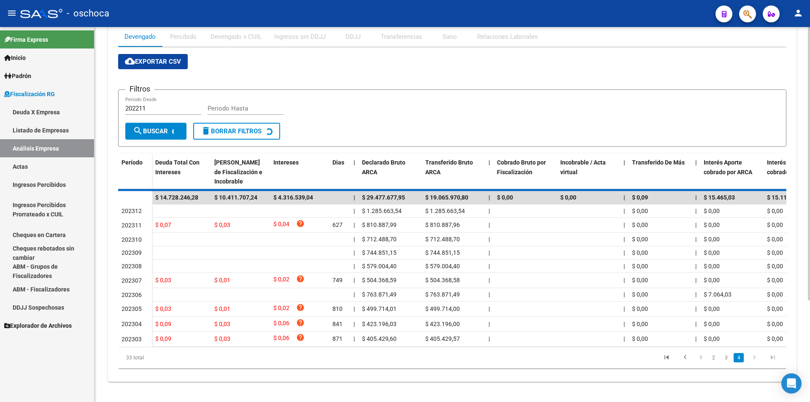
scroll to position [27, 0]
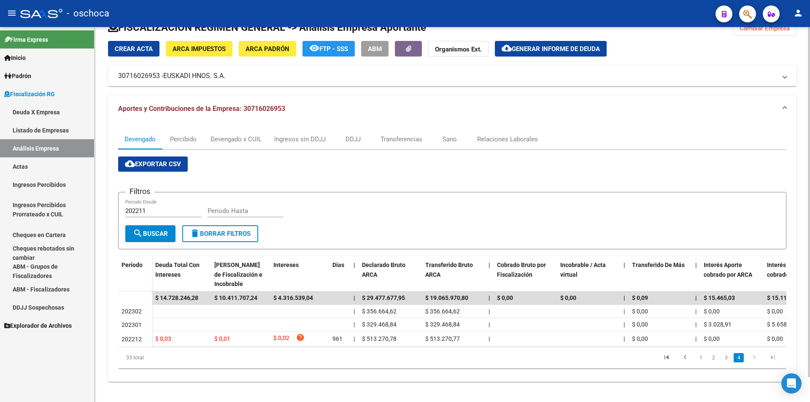
click at [755, 356] on icon "go to next page" at bounding box center [754, 358] width 11 height 10
click at [688, 357] on icon "go to previous page" at bounding box center [685, 358] width 11 height 10
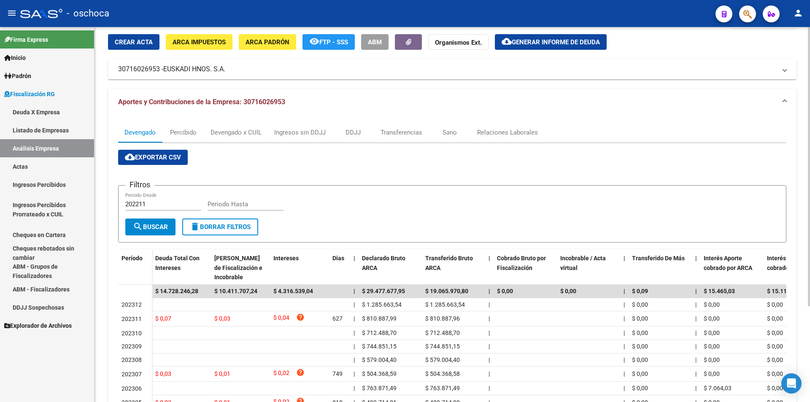
click at [688, 357] on div "$ 0,00" at bounding box center [660, 360] width 57 height 10
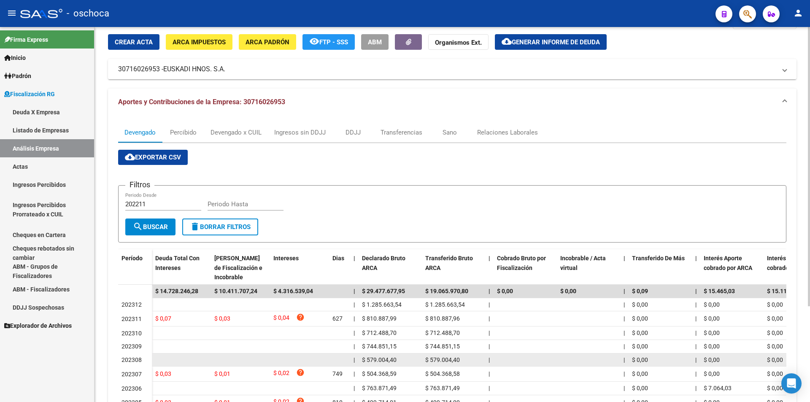
click at [688, 357] on div "$ 0,00" at bounding box center [660, 360] width 57 height 10
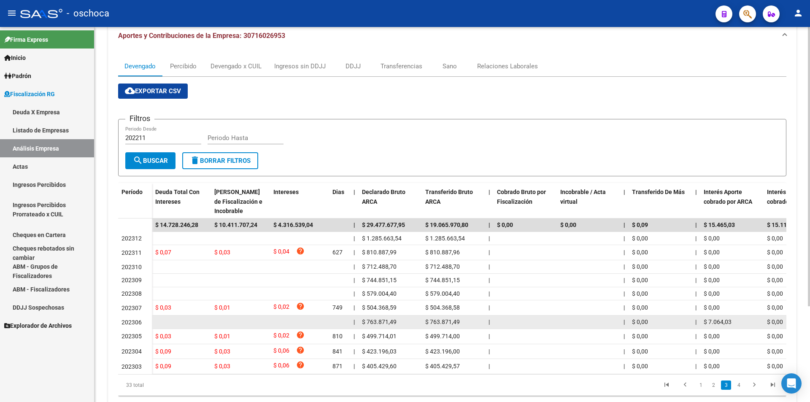
scroll to position [129, 0]
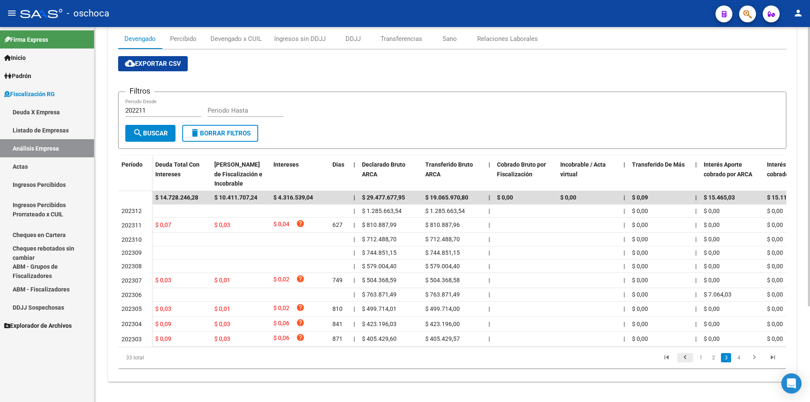
click at [688, 357] on icon "go to previous page" at bounding box center [685, 358] width 11 height 10
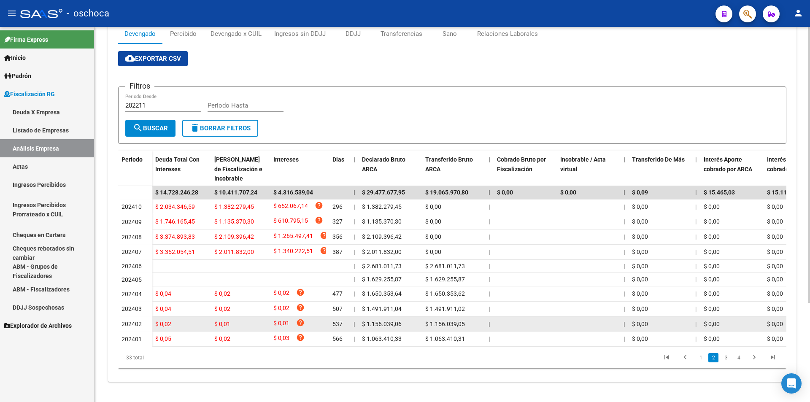
scroll to position [135, 0]
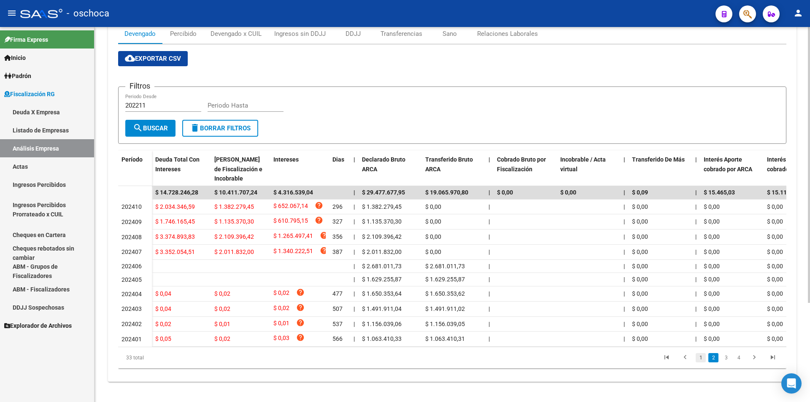
click at [702, 359] on link "1" at bounding box center [701, 357] width 10 height 9
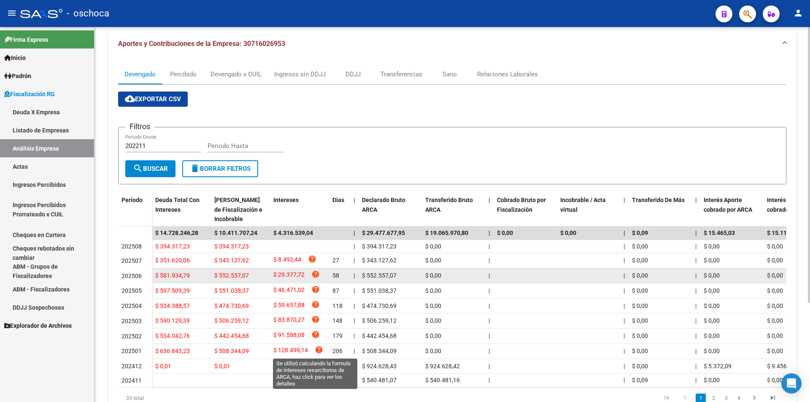
scroll to position [8, 0]
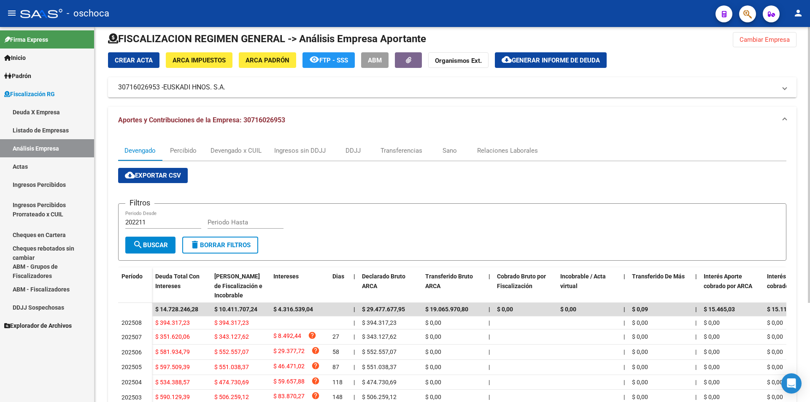
click at [765, 38] on span "Cambiar Empresa" at bounding box center [764, 40] width 50 height 8
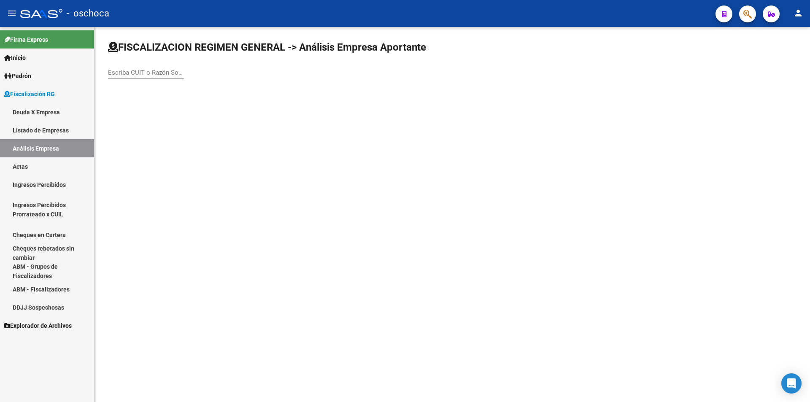
scroll to position [0, 0]
click at [144, 71] on input "Escriba CUIT o Razón Social para buscar" at bounding box center [146, 73] width 76 height 8
type input "0"
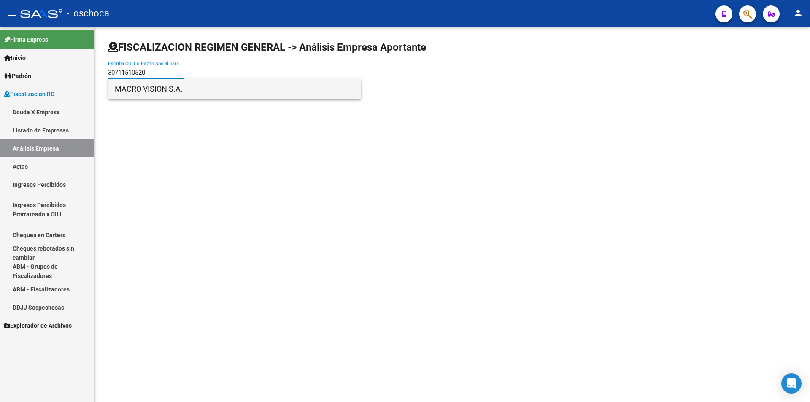
type input "30711510520"
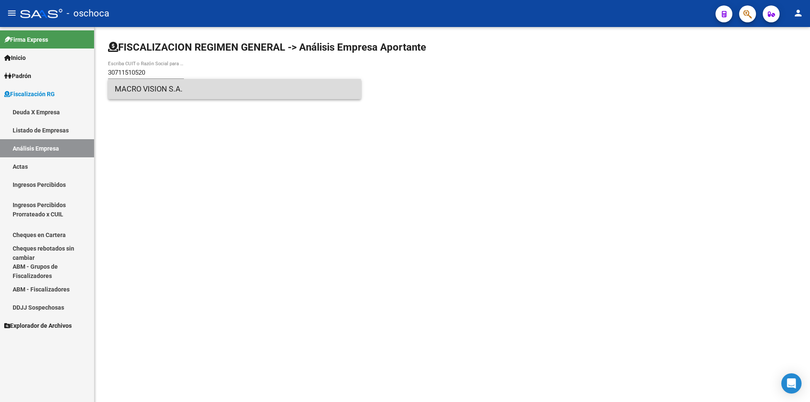
click at [162, 94] on span "MACRO VISION S.A." at bounding box center [235, 89] width 240 height 20
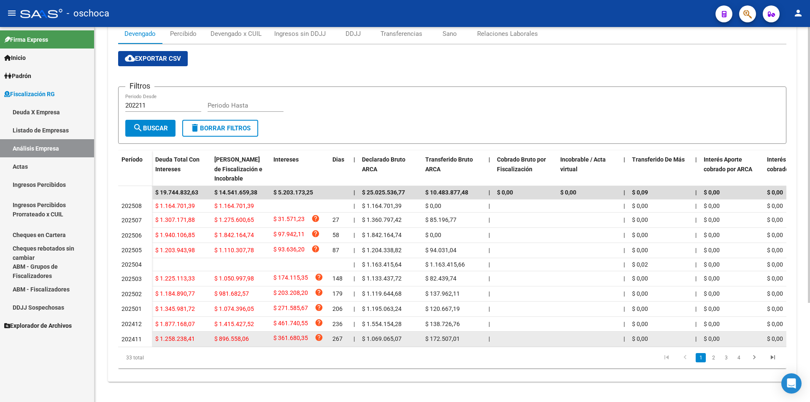
scroll to position [135, 0]
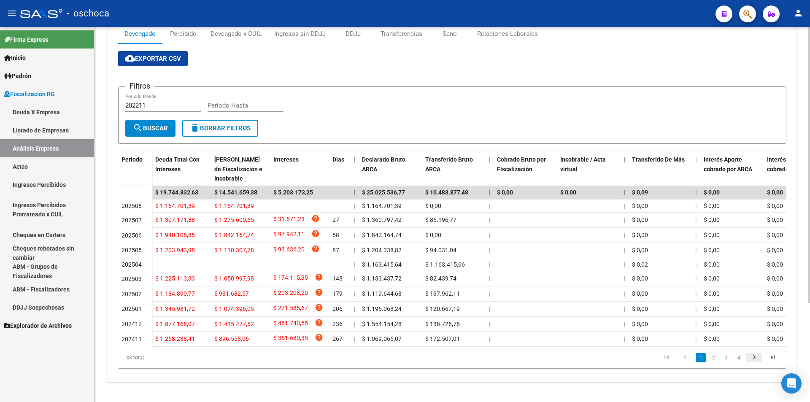
click at [750, 358] on icon "go to next page" at bounding box center [754, 358] width 11 height 10
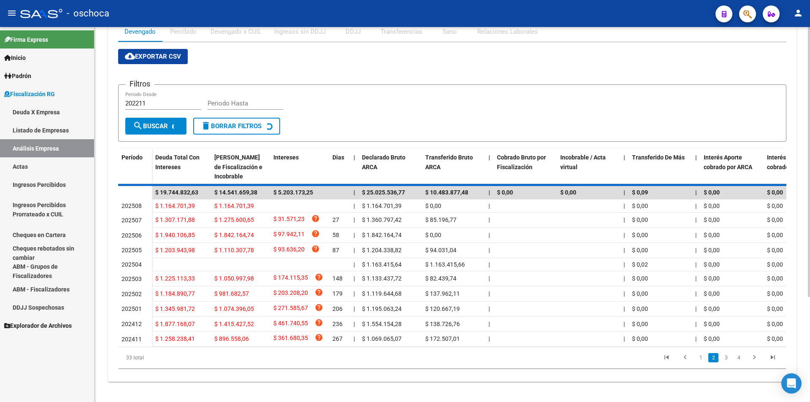
scroll to position [127, 0]
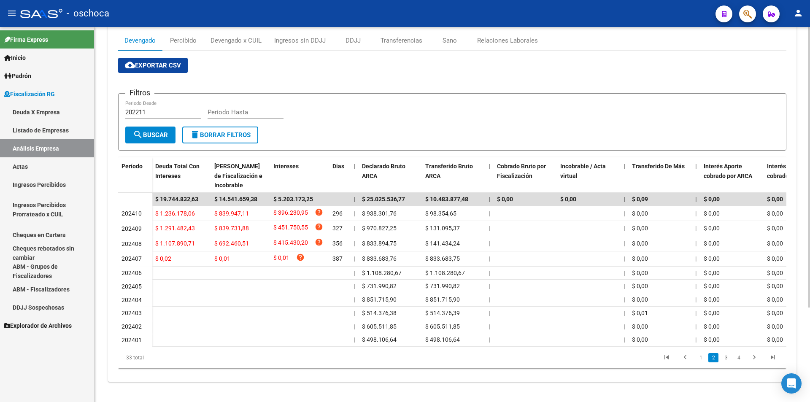
click at [751, 358] on icon "go to next page" at bounding box center [754, 358] width 11 height 10
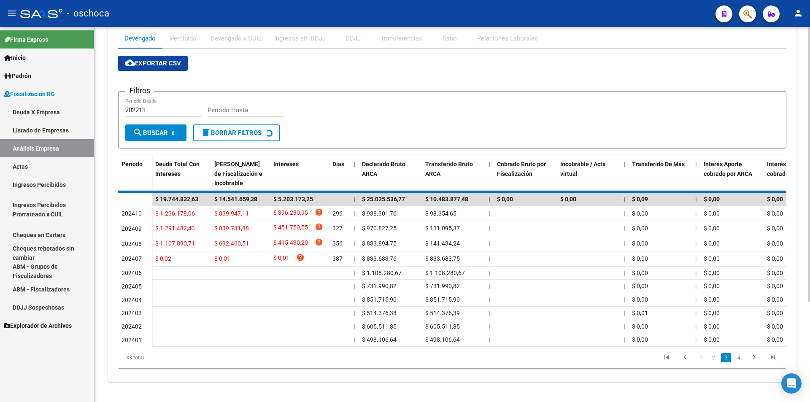
scroll to position [129, 0]
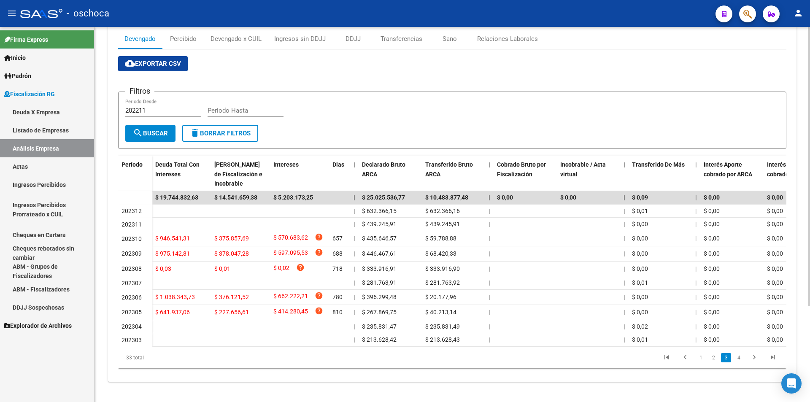
click at [751, 358] on icon "go to next page" at bounding box center [754, 358] width 11 height 10
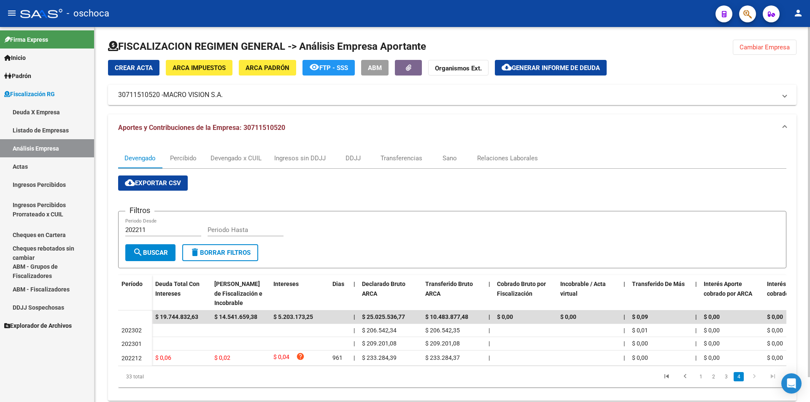
scroll to position [0, 0]
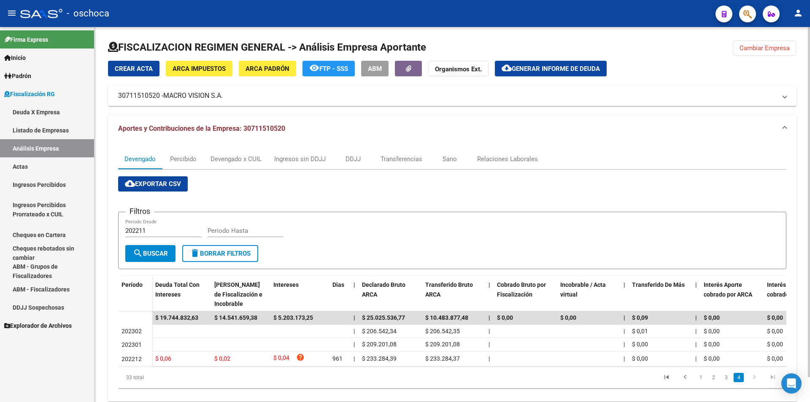
click at [740, 49] on span "Cambiar Empresa" at bounding box center [764, 48] width 50 height 8
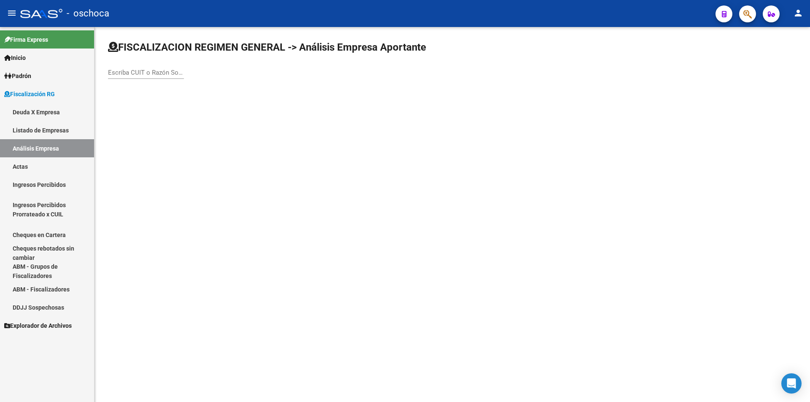
drag, startPoint x: 149, startPoint y: 68, endPoint x: 159, endPoint y: 69, distance: 9.7
click at [154, 69] on div "Escriba CUIT o Razón Social para buscar" at bounding box center [146, 70] width 76 height 18
type input "30711146489"
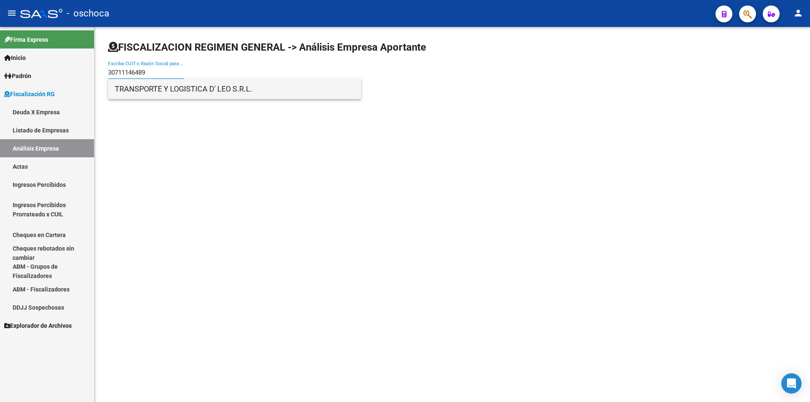
click at [168, 93] on span "TRANSPORTE Y LOGISTICA D' LEO S.R.L." at bounding box center [235, 89] width 240 height 20
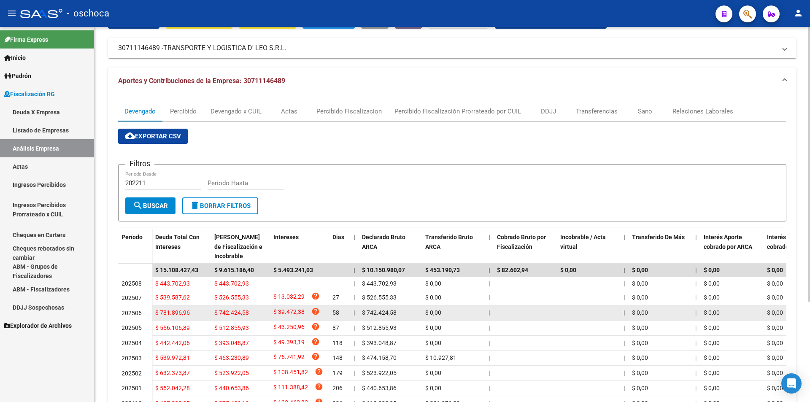
scroll to position [137, 0]
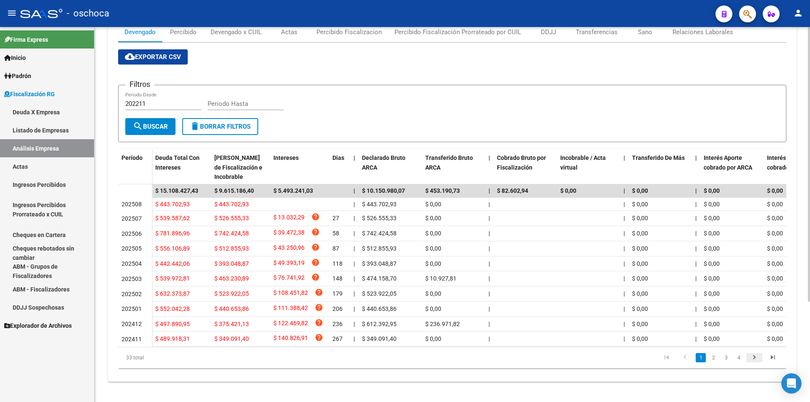
click at [756, 358] on icon "go to next page" at bounding box center [754, 358] width 11 height 10
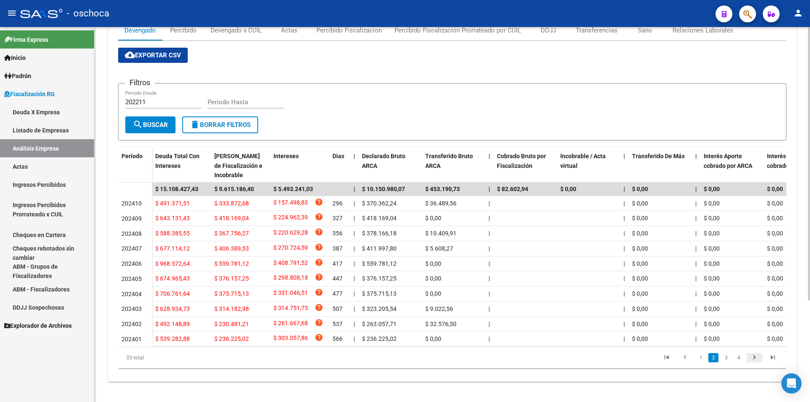
click at [756, 358] on icon "go to next page" at bounding box center [754, 358] width 11 height 10
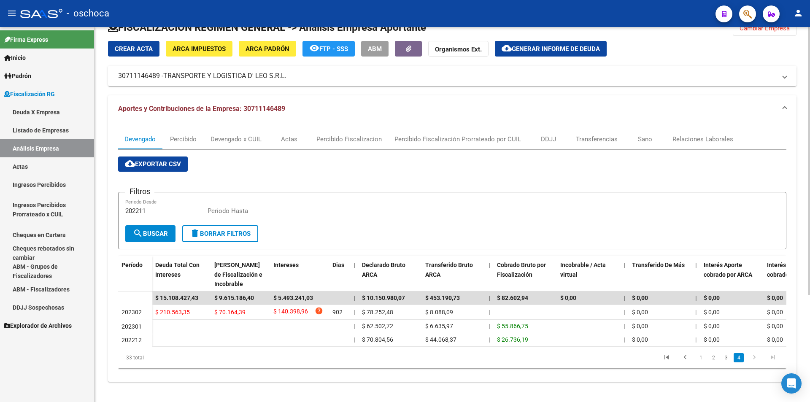
scroll to position [27, 0]
